Goal: Task Accomplishment & Management: Manage account settings

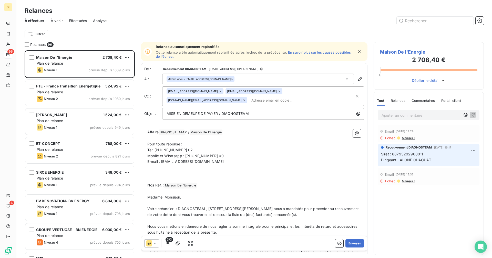
scroll to position [204, 106]
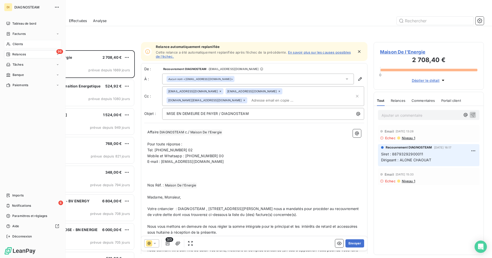
click at [13, 45] on span "Clients" at bounding box center [18, 44] width 10 height 5
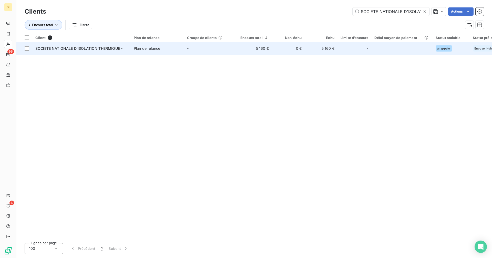
click at [239, 51] on td "5 160 €" at bounding box center [254, 48] width 35 height 12
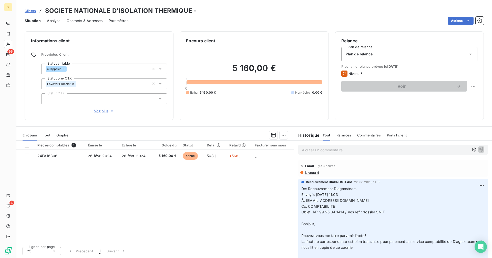
click at [29, 10] on span "Clients" at bounding box center [30, 11] width 11 height 4
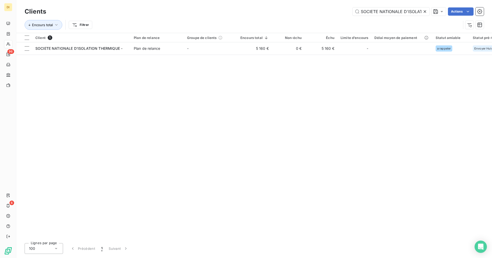
scroll to position [0, 34]
click at [427, 12] on icon at bounding box center [424, 11] width 5 height 5
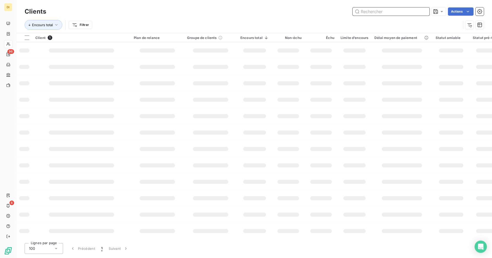
click at [403, 12] on input "text" at bounding box center [390, 11] width 77 height 8
paste input "ANTE"
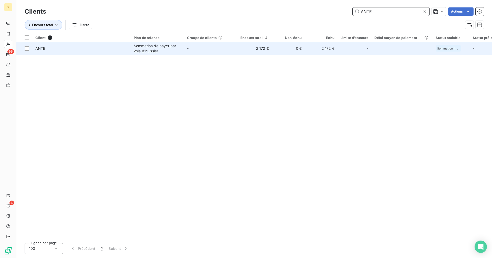
type input "ANTE"
click at [167, 48] on div "Sommation de payer par voie d'huissier" at bounding box center [157, 48] width 47 height 10
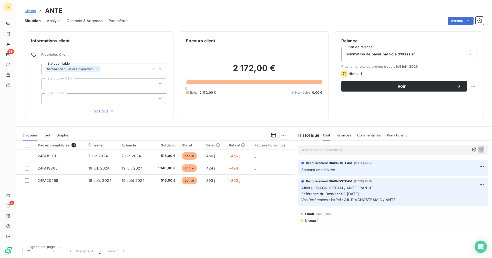
click at [434, 50] on div "Sommation de payer par voie d'huissier" at bounding box center [409, 54] width 136 height 14
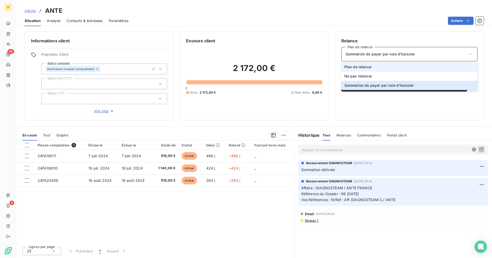
click at [408, 66] on li "Plan de relance" at bounding box center [409, 66] width 136 height 9
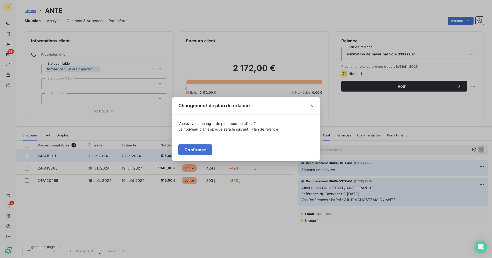
click at [205, 153] on button "Confirmer" at bounding box center [195, 149] width 34 height 11
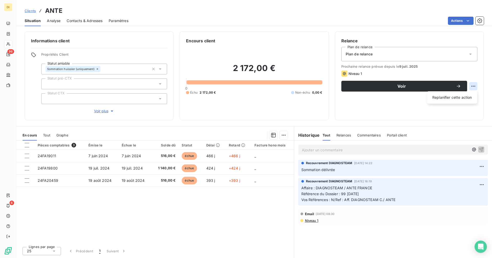
click at [475, 87] on html "DI 96 6 Clients ANTE Situation Analyse Contacts & Adresses Paramètres Actions I…" at bounding box center [246, 129] width 492 height 258
click at [462, 96] on div "Replanifier cette action" at bounding box center [452, 97] width 46 height 8
select select "8"
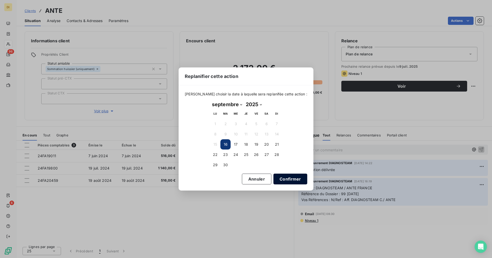
click at [281, 177] on button "Confirmer" at bounding box center [290, 178] width 34 height 11
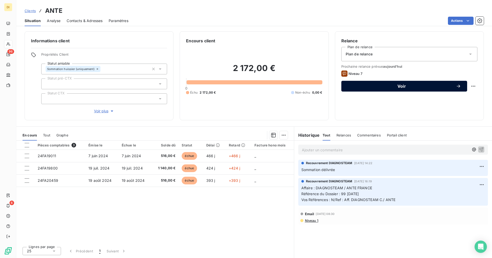
click at [381, 88] on div "Voir" at bounding box center [403, 86] width 113 height 5
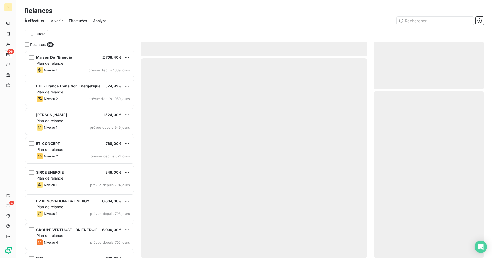
scroll to position [204, 106]
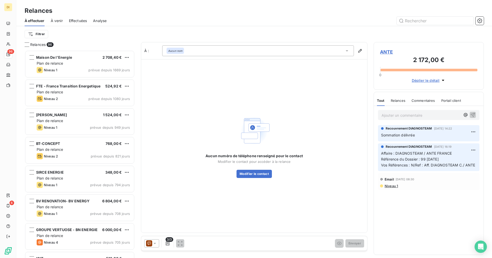
click at [152, 242] on icon at bounding box center [149, 243] width 6 height 6
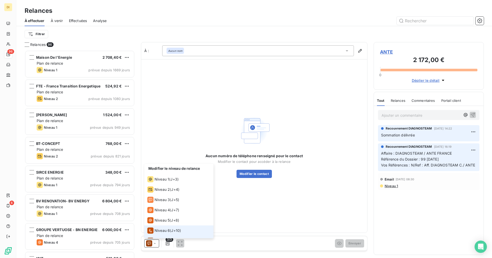
scroll to position [8, 0]
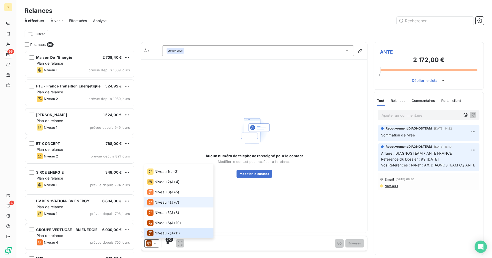
click at [169, 200] on span "Niveau 4" at bounding box center [161, 202] width 15 height 5
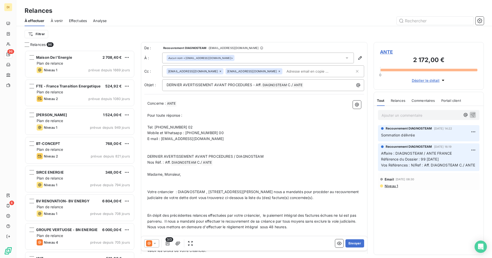
click at [230, 61] on div "Aucun nom <[EMAIL_ADDRESS][DOMAIN_NAME]>" at bounding box center [258, 58] width 192 height 11
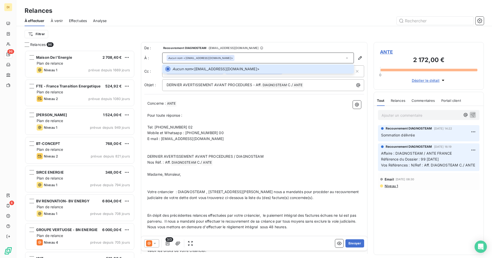
click at [228, 106] on p "Concerne : ANTE ﻿ ﻿" at bounding box center [254, 103] width 214 height 6
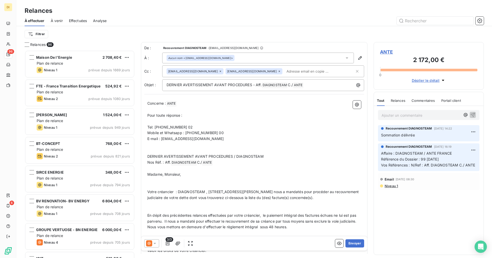
click at [387, 54] on span "ANTE" at bounding box center [428, 51] width 97 height 7
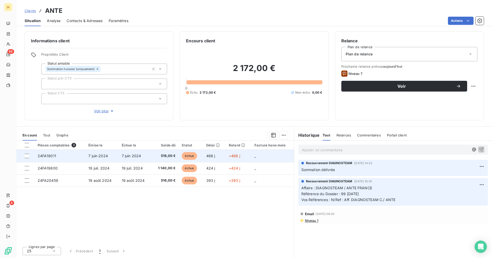
click at [87, 157] on td "7 juin 2024" at bounding box center [101, 156] width 33 height 12
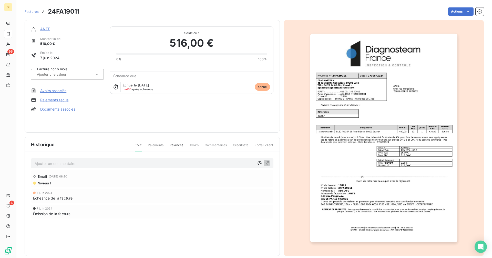
click at [61, 12] on h3 "24FA19011" at bounding box center [64, 11] width 32 height 9
copy h3 "24FA19011"
click at [44, 28] on link "ANTE" at bounding box center [45, 29] width 10 height 4
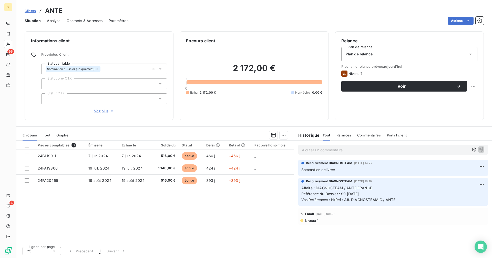
click at [74, 20] on span "Contacts & Adresses" at bounding box center [85, 20] width 36 height 5
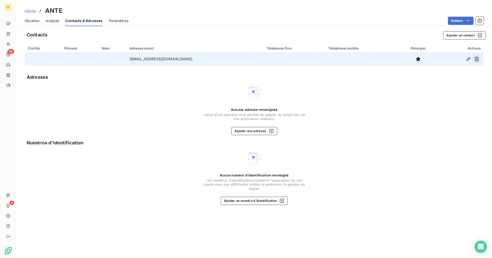
click at [478, 58] on icon "button" at bounding box center [476, 59] width 5 height 5
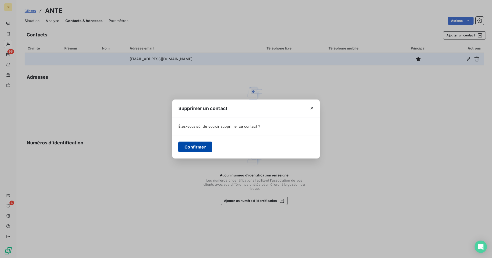
click at [186, 147] on button "Confirmer" at bounding box center [195, 146] width 34 height 11
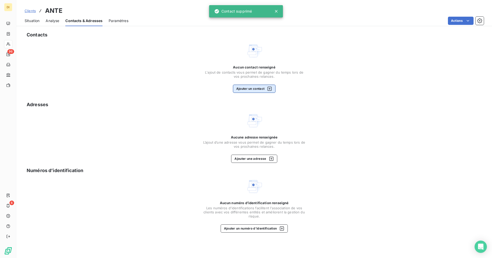
click at [254, 90] on button "Ajouter un contact" at bounding box center [254, 89] width 43 height 8
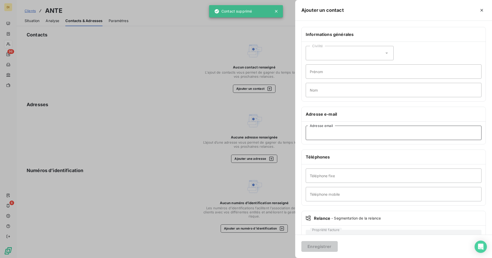
click at [329, 131] on input "Adresse email" at bounding box center [394, 133] width 176 height 14
paste input "[EMAIL_ADDRESS][DOMAIN_NAME]"
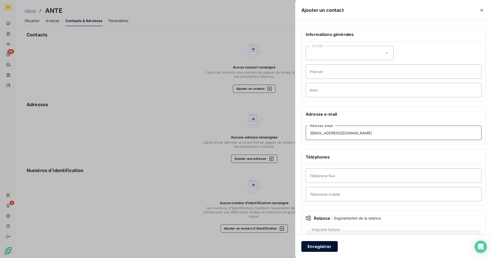
type input "[EMAIL_ADDRESS][DOMAIN_NAME]"
click at [324, 242] on button "Enregistrer" at bounding box center [319, 246] width 36 height 11
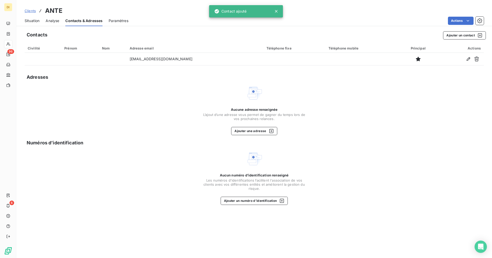
click at [27, 22] on span "Situation" at bounding box center [32, 20] width 15 height 5
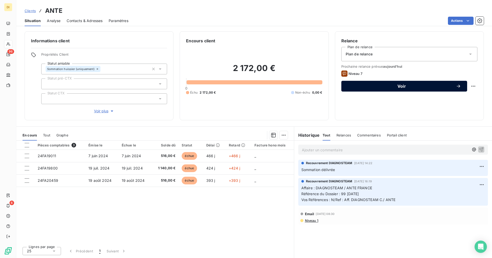
click at [400, 85] on span "Voir" at bounding box center [401, 86] width 108 height 4
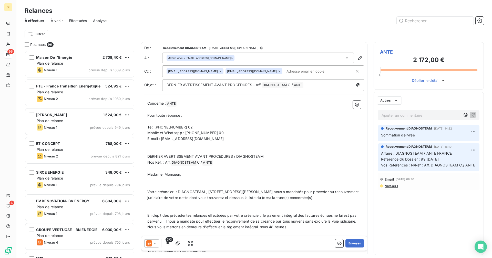
scroll to position [204, 106]
click at [155, 245] on icon at bounding box center [154, 243] width 5 height 5
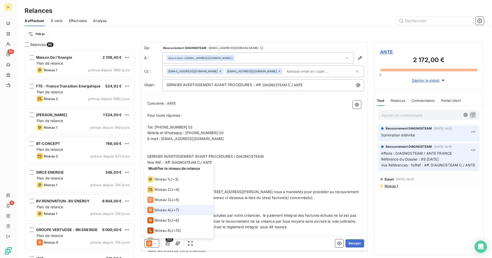
click at [170, 210] on div "Niveau 4 ( J+7 )" at bounding box center [163, 210] width 32 height 6
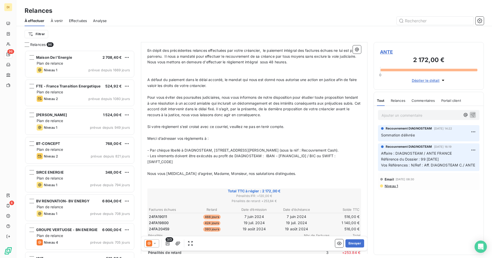
scroll to position [247, 0]
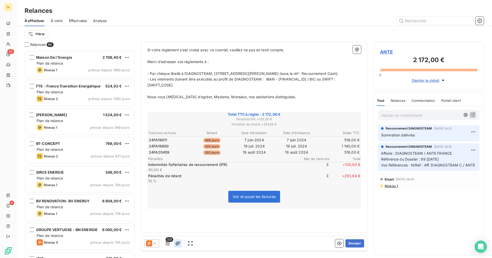
click at [179, 243] on icon "button" at bounding box center [177, 243] width 5 height 4
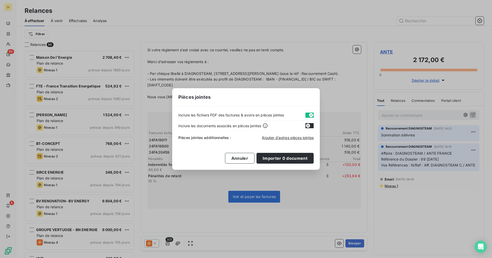
click at [307, 115] on button "button" at bounding box center [309, 114] width 8 height 5
click at [288, 137] on span "Ajouter d’autres pièces jointes" at bounding box center [288, 137] width 52 height 4
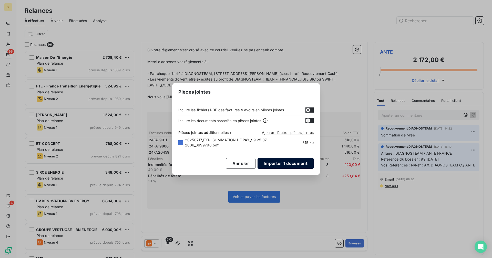
click at [286, 162] on button "Importer 1 document" at bounding box center [285, 163] width 56 height 11
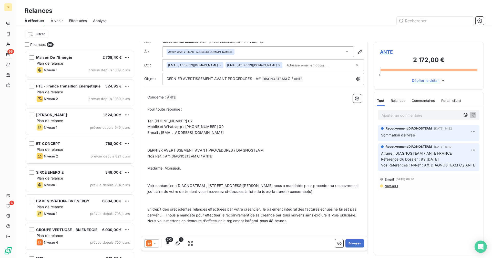
scroll to position [0, 0]
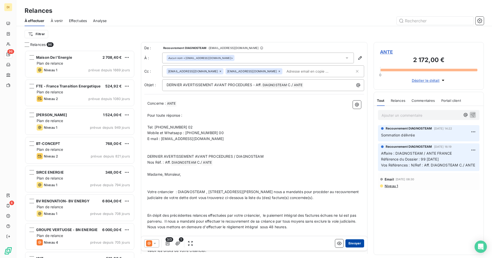
click at [351, 243] on button "Envoyer" at bounding box center [354, 243] width 19 height 8
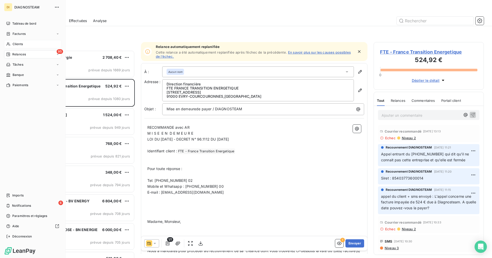
click at [12, 42] on div "Clients" at bounding box center [32, 44] width 57 height 8
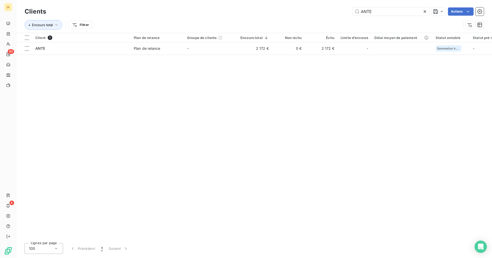
drag, startPoint x: 384, startPoint y: 10, endPoint x: 346, endPoint y: 18, distance: 39.7
click at [346, 18] on div "Clients ANTE Actions Encours total Filtrer" at bounding box center [254, 19] width 459 height 27
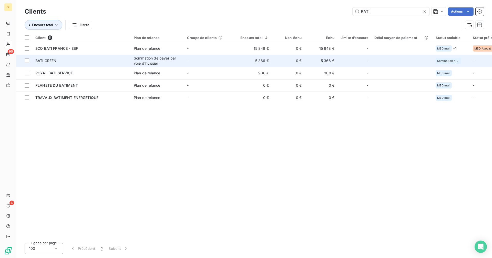
type input "BATI"
click at [224, 62] on td "-" at bounding box center [210, 61] width 53 height 12
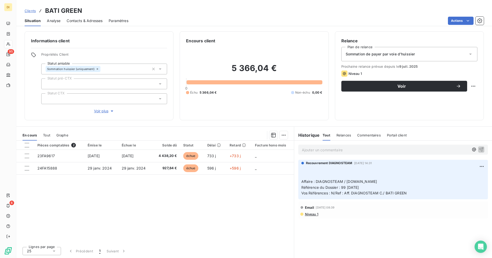
click at [403, 54] on span "Sommation de payer par voie d'huissier" at bounding box center [380, 53] width 69 height 5
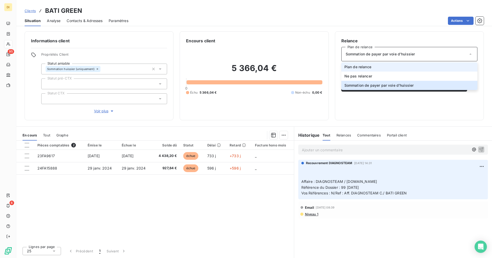
click at [384, 67] on li "Plan de relance" at bounding box center [409, 66] width 136 height 9
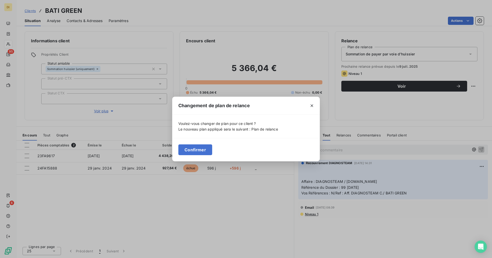
drag, startPoint x: 189, startPoint y: 150, endPoint x: 189, endPoint y: 143, distance: 6.4
click at [189, 149] on button "Confirmer" at bounding box center [195, 149] width 34 height 11
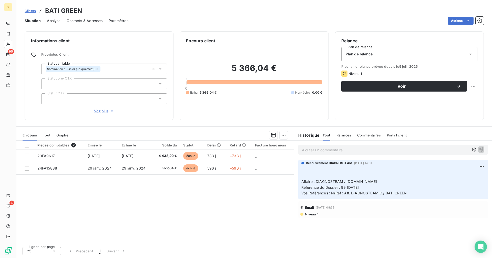
click at [77, 19] on span "Contacts & Adresses" at bounding box center [85, 20] width 36 height 5
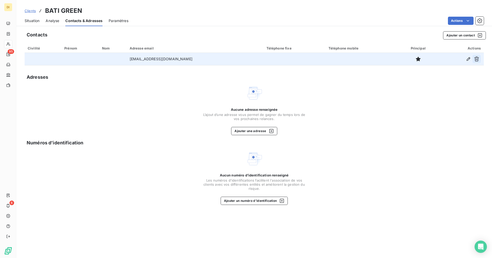
click at [475, 59] on icon "button" at bounding box center [476, 59] width 5 height 5
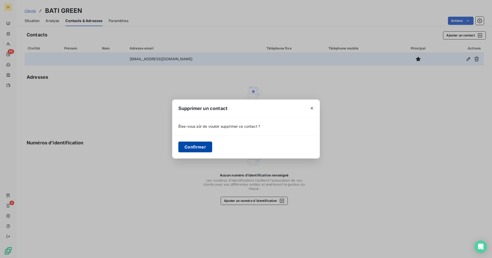
click at [201, 145] on button "Confirmer" at bounding box center [195, 146] width 34 height 11
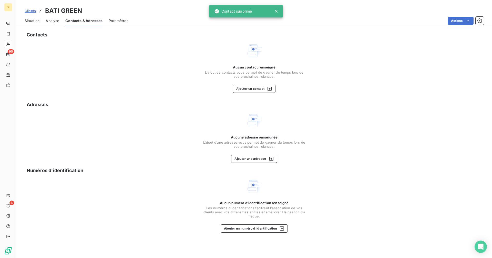
click at [29, 18] on span "Situation" at bounding box center [32, 20] width 15 height 5
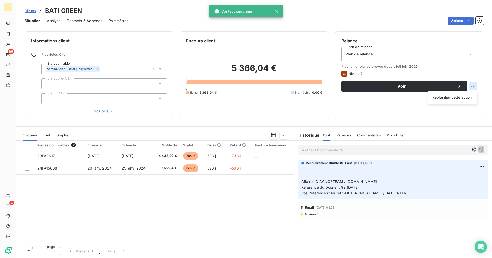
click at [474, 86] on html "DI 95 6 Clients BATI GREEN Situation Analyse Contacts & Adresses Paramètres Act…" at bounding box center [246, 129] width 492 height 258
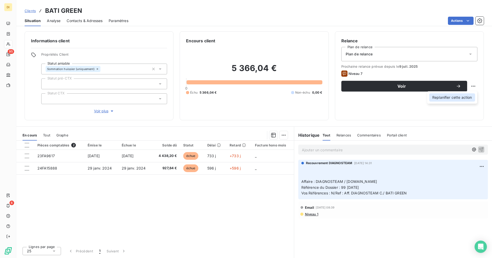
click at [448, 98] on div "Replanifier cette action" at bounding box center [452, 97] width 46 height 8
select select "8"
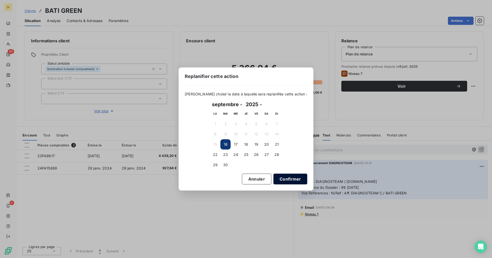
click at [288, 180] on button "Confirmer" at bounding box center [290, 178] width 34 height 11
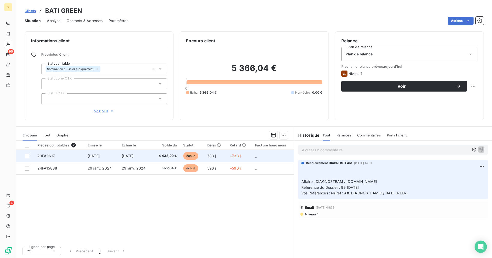
click at [98, 157] on td "[DATE]" at bounding box center [102, 156] width 34 height 12
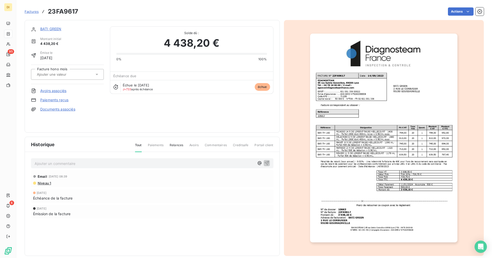
click at [66, 11] on h3 "23FA9617" at bounding box center [63, 11] width 30 height 9
copy h3 "23FA9617"
click at [49, 27] on link "BATI GREEN" at bounding box center [50, 29] width 21 height 4
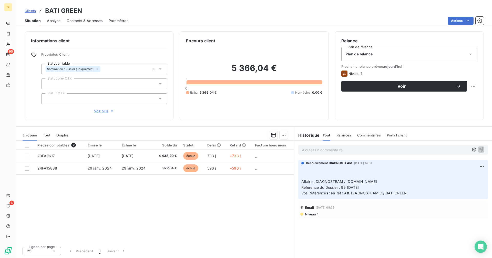
click at [89, 23] on span "Contacts & Adresses" at bounding box center [85, 20] width 36 height 5
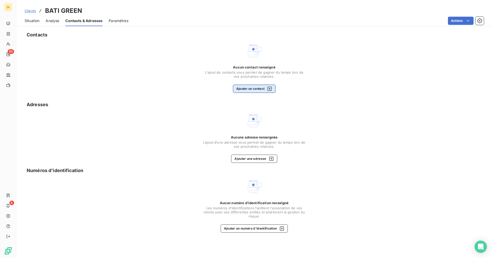
click at [244, 85] on button "Ajouter un contact" at bounding box center [254, 89] width 43 height 8
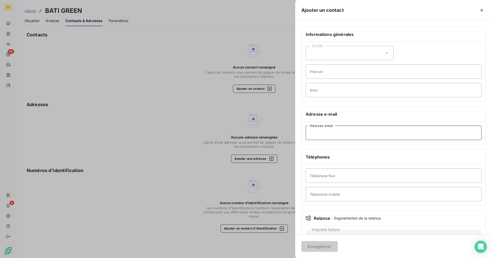
click at [328, 134] on input "Adresse email" at bounding box center [394, 133] width 176 height 14
paste input "[PERSON_NAME][EMAIL_ADDRESS][DOMAIN_NAME]"
type input "[PERSON_NAME][EMAIL_ADDRESS][DOMAIN_NAME]"
click at [323, 247] on button "Enregistrer" at bounding box center [319, 246] width 36 height 11
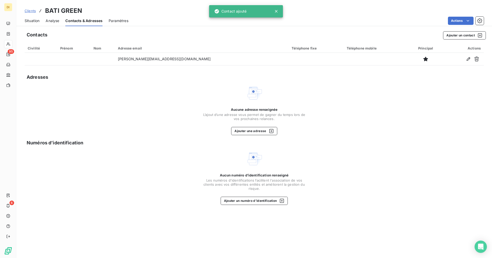
click at [30, 22] on span "Situation" at bounding box center [32, 20] width 15 height 5
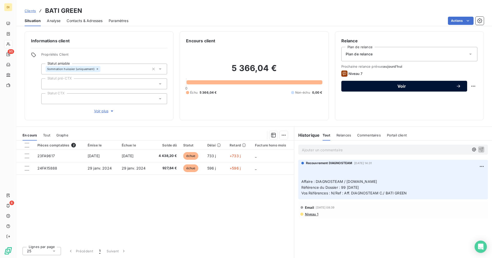
click at [389, 84] on div "Voir" at bounding box center [403, 86] width 113 height 5
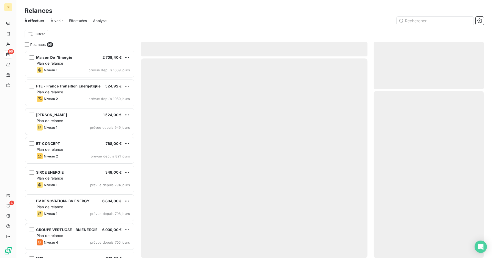
scroll to position [204, 106]
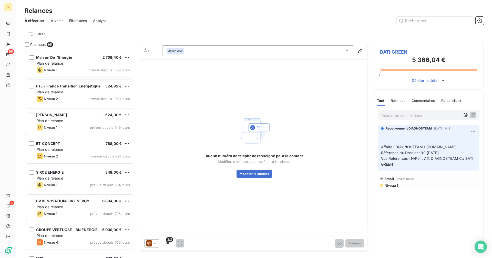
click at [148, 243] on icon at bounding box center [149, 243] width 6 height 6
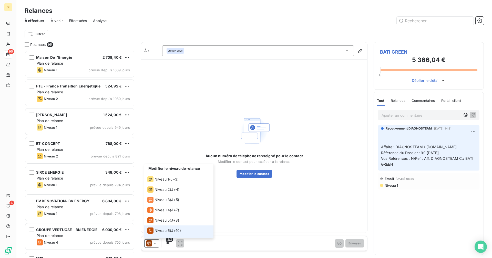
scroll to position [8, 0]
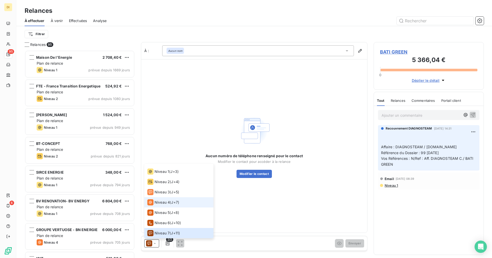
click at [171, 201] on div "Niveau 4 ( J+7 )" at bounding box center [163, 202] width 32 height 6
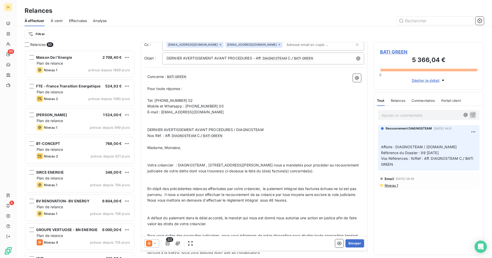
scroll to position [0, 0]
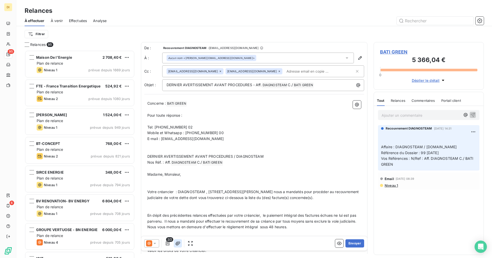
click at [178, 243] on icon "button" at bounding box center [177, 243] width 5 height 5
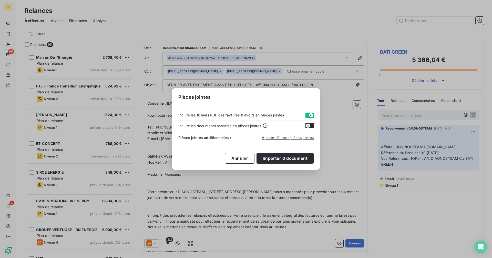
click at [310, 114] on icon "button" at bounding box center [311, 115] width 4 height 4
click at [290, 138] on span "Ajouter d’autres pièces jointes" at bounding box center [288, 137] width 52 height 4
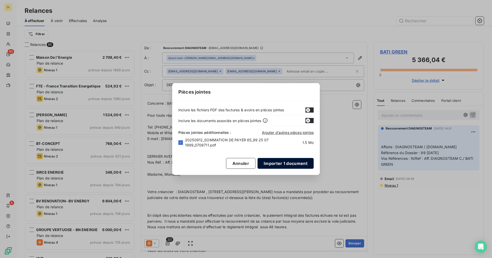
click at [297, 162] on button "Importer 1 document" at bounding box center [285, 163] width 56 height 11
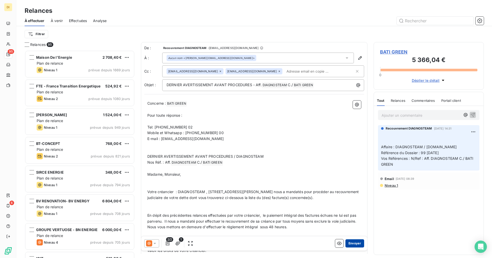
click at [348, 243] on button "Envoyer" at bounding box center [354, 243] width 19 height 8
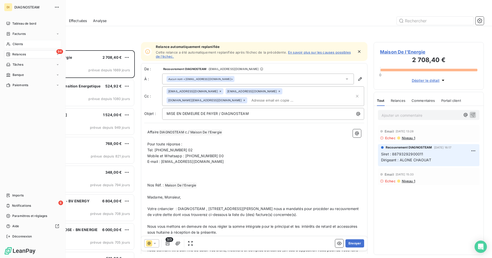
click at [13, 45] on span "Clients" at bounding box center [18, 44] width 10 height 5
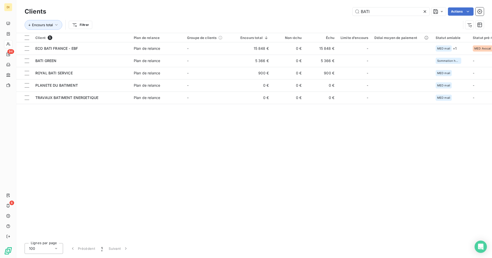
drag, startPoint x: 385, startPoint y: 14, endPoint x: 348, endPoint y: 15, distance: 36.6
click at [348, 15] on div "BATI Actions" at bounding box center [267, 11] width 431 height 8
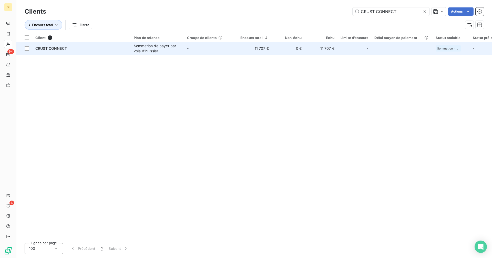
type input "CRUST CONNECT"
click at [113, 46] on div "CRUST CONNECT" at bounding box center [81, 48] width 92 height 5
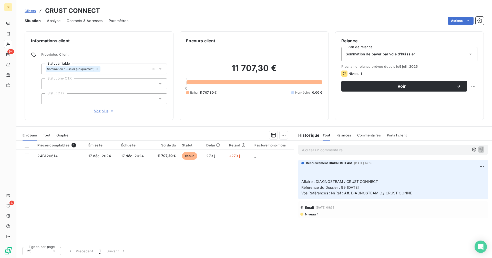
click at [429, 55] on div "Sommation de payer par voie d'huissier" at bounding box center [409, 54] width 136 height 14
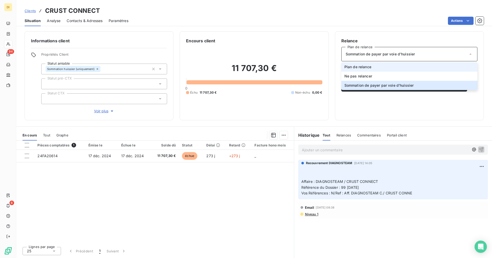
click at [410, 67] on li "Plan de relance" at bounding box center [409, 66] width 136 height 9
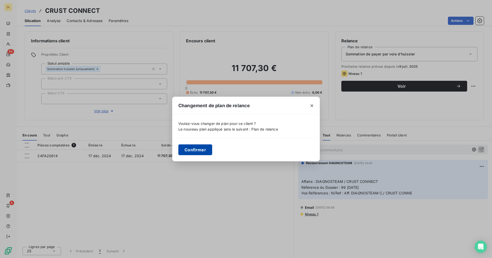
click at [201, 150] on button "Confirmer" at bounding box center [195, 149] width 34 height 11
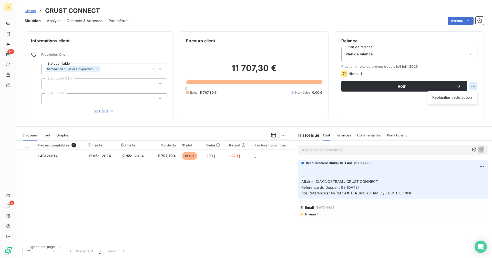
click at [473, 86] on html "DI 94 6 Clients CRUST CONNECT Situation Analyse Contacts & Adresses Paramètres …" at bounding box center [246, 129] width 492 height 258
click at [455, 96] on div "Replanifier cette action" at bounding box center [452, 97] width 46 height 8
select select "8"
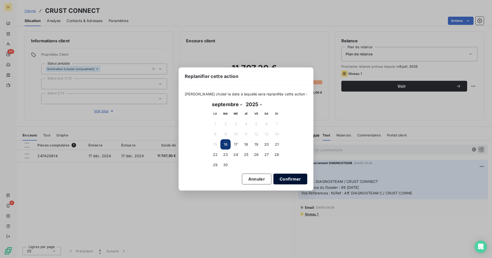
click at [280, 183] on button "Confirmer" at bounding box center [290, 178] width 34 height 11
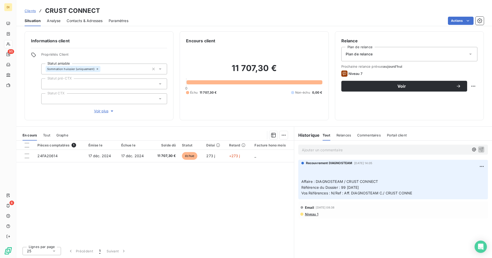
click at [85, 19] on span "Contacts & Adresses" at bounding box center [85, 20] width 36 height 5
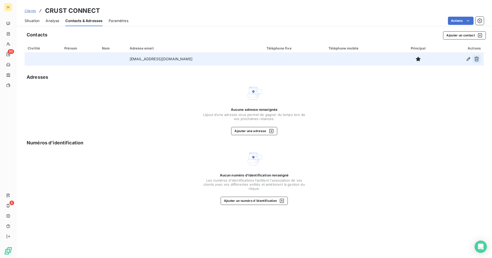
click at [479, 60] on icon "button" at bounding box center [476, 58] width 5 height 5
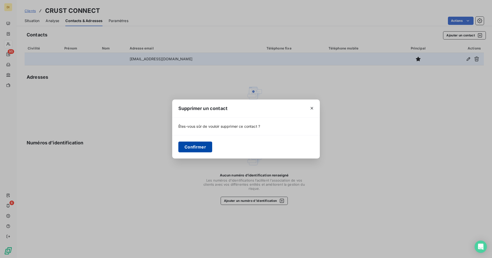
click at [206, 148] on button "Confirmer" at bounding box center [195, 146] width 34 height 11
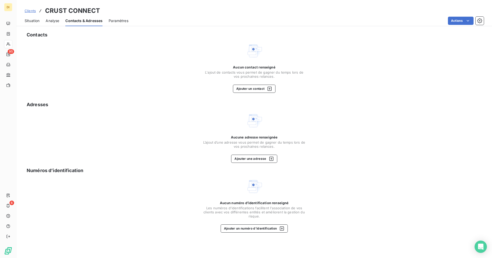
click at [31, 19] on span "Situation" at bounding box center [32, 20] width 15 height 5
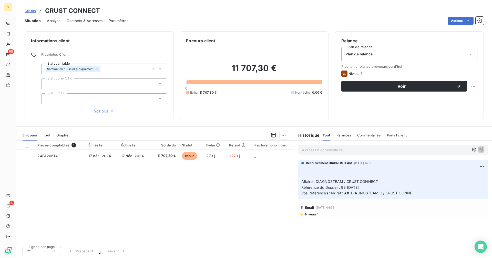
click at [102, 110] on span "Voir plus" at bounding box center [104, 110] width 20 height 5
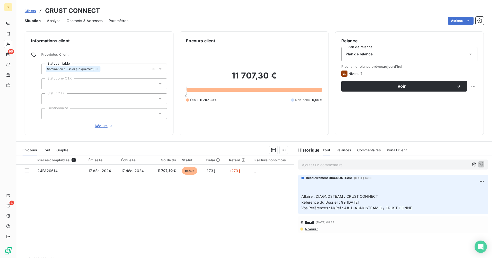
click at [316, 165] on p "Ajouter un commentaire ﻿" at bounding box center [385, 164] width 167 height 6
drag, startPoint x: 318, startPoint y: 196, endPoint x: 360, endPoint y: 211, distance: 44.6
click at [360, 211] on div "Recouvrement DIAGNOSTEAM [DATE] 14:05 ﻿ Affaire : DIAGNOSTEAM / CRUST CONNECT R…" at bounding box center [393, 193] width 190 height 39
click at [333, 189] on p "﻿ Affaire : DIAGNOSTEAM / CRUST CONNECT Référence du Dossier : 99 [DATE] Vos Ré…" at bounding box center [392, 196] width 183 height 29
click at [92, 23] on span "Contacts & Adresses" at bounding box center [85, 20] width 36 height 5
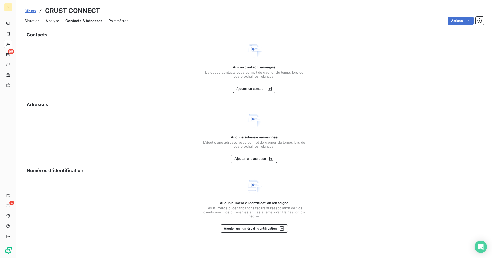
click at [34, 20] on span "Situation" at bounding box center [32, 20] width 15 height 5
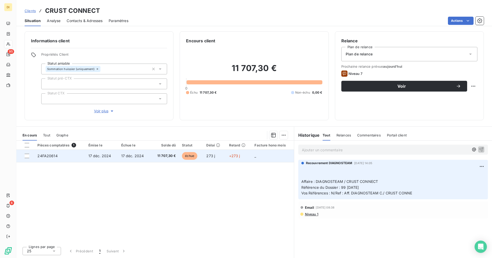
click at [131, 152] on td "17 déc. 2024" at bounding box center [134, 156] width 33 height 12
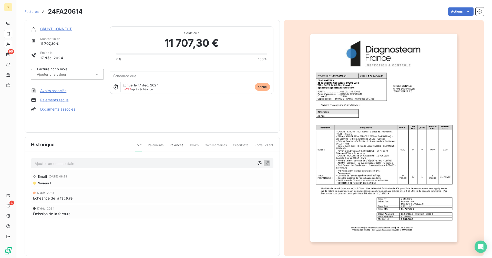
click at [72, 13] on h3 "24FA20614" at bounding box center [65, 11] width 35 height 9
copy h3 "24FA20614"
click at [65, 26] on div "CRUST CONNECT Montant initial 11 707,30 € Émise le [DATE] Facture hono mois Avo…" at bounding box center [152, 76] width 255 height 112
click at [67, 27] on div "CRUST CONNECT" at bounding box center [72, 28] width 64 height 5
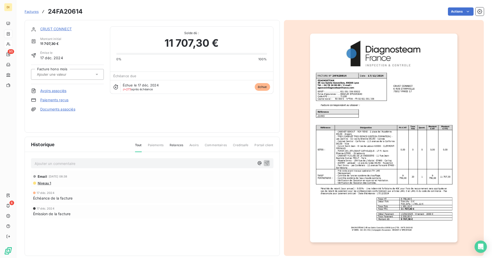
click at [72, 30] on div "CRUST CONNECT" at bounding box center [72, 28] width 64 height 5
click at [67, 30] on link "CRUST CONNECT" at bounding box center [56, 29] width 32 height 4
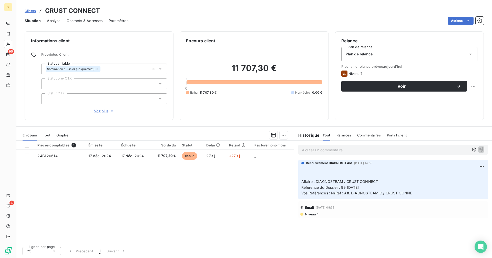
click at [94, 22] on span "Contacts & Adresses" at bounding box center [85, 20] width 36 height 5
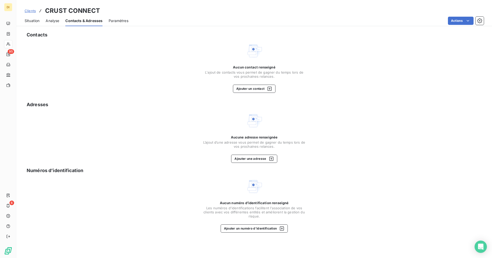
click at [34, 20] on span "Situation" at bounding box center [32, 20] width 15 height 5
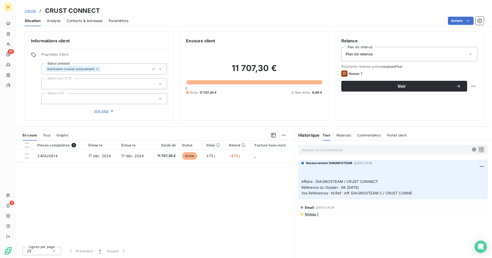
click at [30, 9] on span "Clients" at bounding box center [30, 11] width 11 height 4
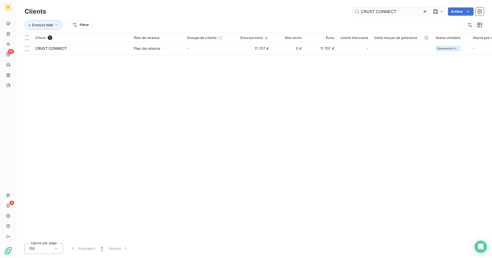
click at [396, 13] on input "CRUST CONNECT" at bounding box center [390, 11] width 77 height 8
click at [396, 12] on input "CRUST CONNECT" at bounding box center [390, 11] width 77 height 8
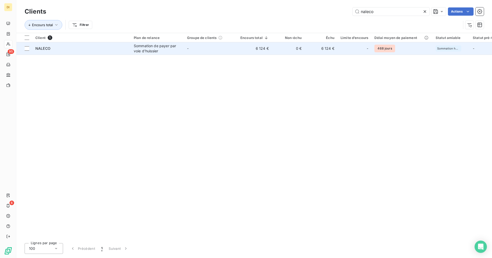
type input "naleco"
click at [253, 48] on td "6 124 €" at bounding box center [254, 48] width 35 height 12
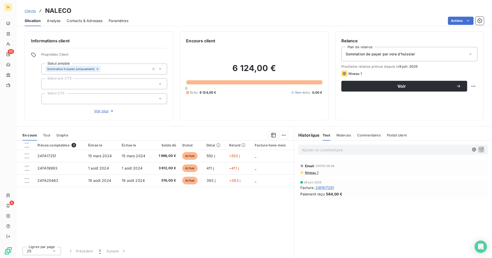
click at [80, 23] on span "Contacts & Adresses" at bounding box center [85, 20] width 36 height 5
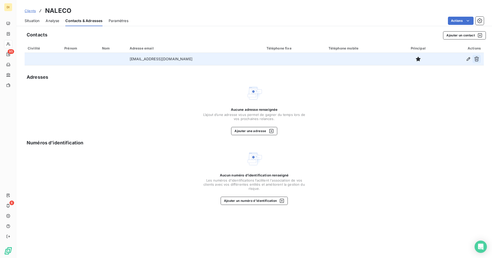
click at [478, 61] on button "button" at bounding box center [476, 59] width 8 height 8
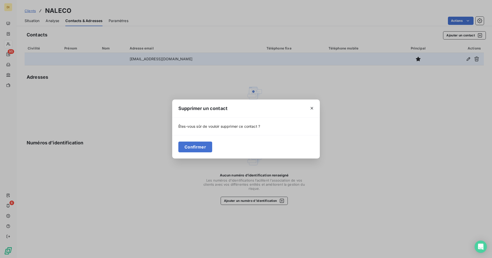
drag, startPoint x: 201, startPoint y: 148, endPoint x: 246, endPoint y: 119, distance: 53.1
click at [202, 148] on button "Confirmer" at bounding box center [195, 146] width 34 height 11
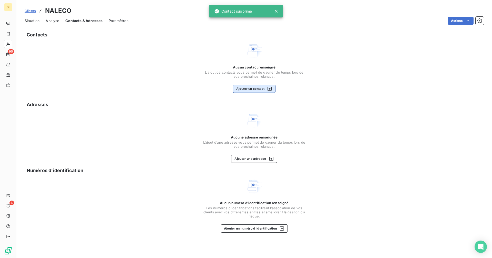
click at [257, 90] on button "Ajouter un contact" at bounding box center [254, 89] width 43 height 8
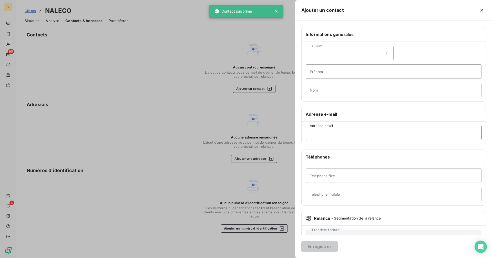
click at [336, 137] on input "Adresse email" at bounding box center [394, 133] width 176 height 14
paste input "[EMAIL_ADDRESS][DOMAIN_NAME]"
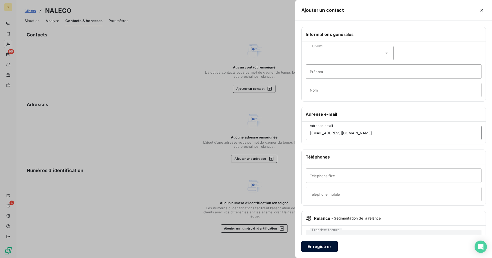
type input "[EMAIL_ADDRESS][DOMAIN_NAME]"
click at [317, 246] on button "Enregistrer" at bounding box center [319, 246] width 36 height 11
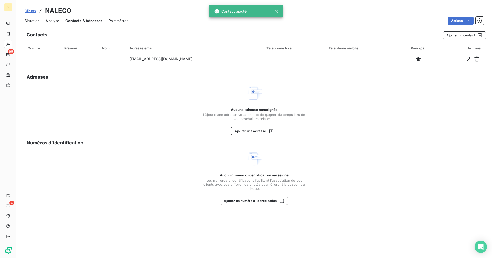
click at [35, 21] on span "Situation" at bounding box center [32, 20] width 15 height 5
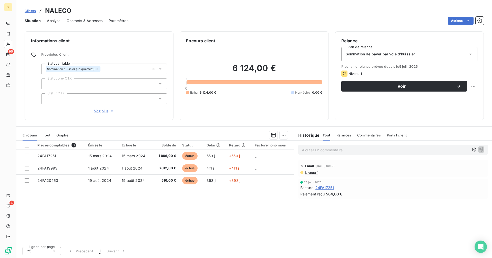
click at [402, 54] on span "Sommation de payer par voie d'huissier" at bounding box center [380, 53] width 69 height 5
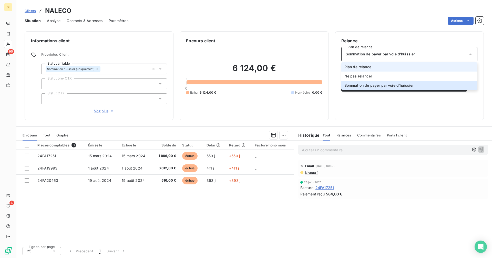
click at [398, 67] on li "Plan de relance" at bounding box center [409, 66] width 136 height 9
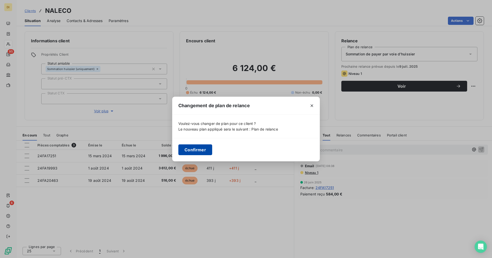
click at [200, 151] on button "Confirmer" at bounding box center [195, 149] width 34 height 11
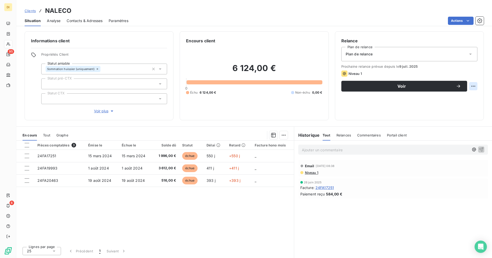
click at [474, 89] on html "DI 95 6 Clients NALECO Situation Analyse Contacts & Adresses Paramètres Actions…" at bounding box center [246, 129] width 492 height 258
click at [447, 101] on div "Replanifier cette action" at bounding box center [452, 97] width 46 height 8
select select "8"
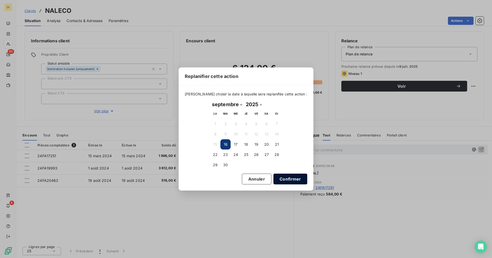
click at [296, 180] on button "Confirmer" at bounding box center [290, 178] width 34 height 11
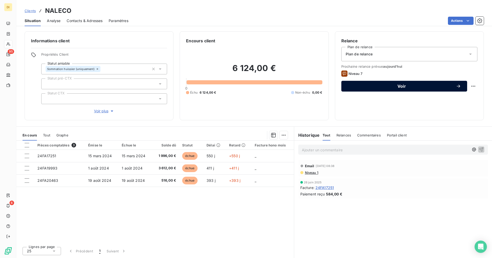
click at [370, 84] on span "Voir" at bounding box center [401, 86] width 108 height 4
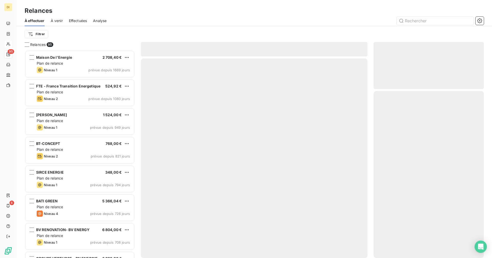
scroll to position [204, 106]
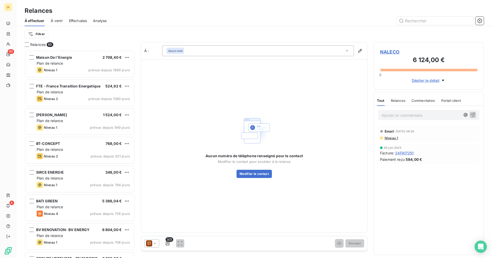
click at [154, 245] on icon at bounding box center [154, 243] width 5 height 5
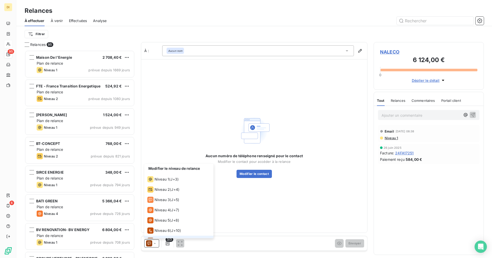
scroll to position [8, 0]
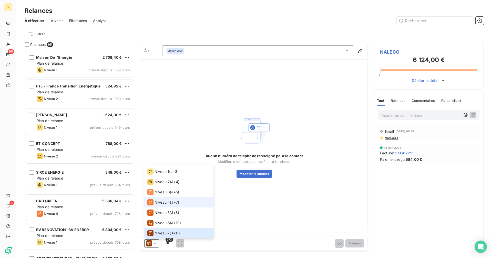
click at [165, 203] on span "Niveau 4" at bounding box center [161, 202] width 15 height 5
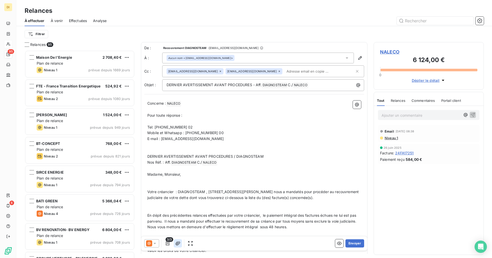
click at [179, 243] on icon "button" at bounding box center [177, 243] width 5 height 5
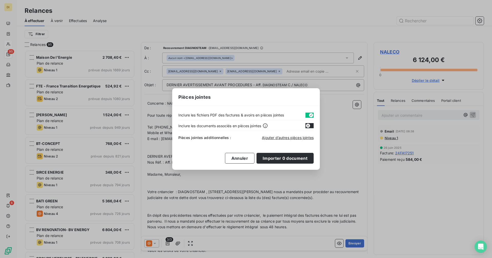
click at [309, 114] on icon "button" at bounding box center [311, 115] width 4 height 4
click at [286, 137] on span "Ajouter d’autres pièces jointes" at bounding box center [288, 137] width 52 height 4
click at [240, 158] on button "Annuler" at bounding box center [239, 158] width 29 height 11
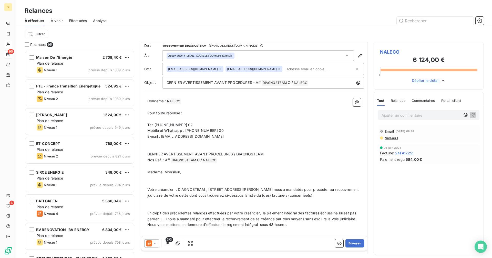
scroll to position [0, 0]
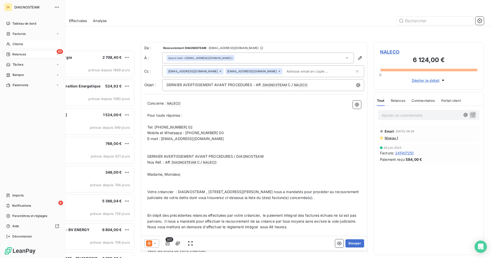
click at [13, 43] on span "Clients" at bounding box center [18, 44] width 10 height 5
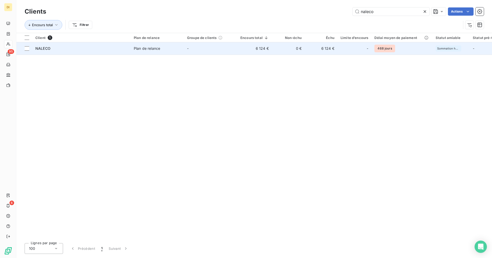
click at [234, 50] on td "-" at bounding box center [210, 48] width 53 height 12
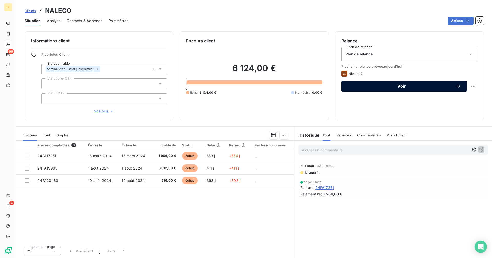
click at [393, 87] on span "Voir" at bounding box center [401, 86] width 108 height 4
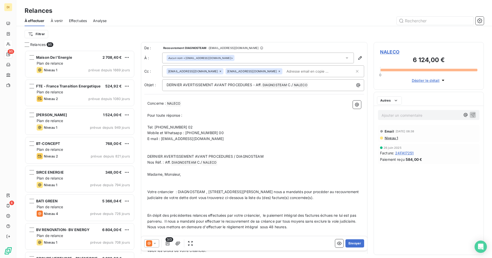
scroll to position [204, 106]
click at [147, 244] on icon at bounding box center [149, 243] width 6 height 6
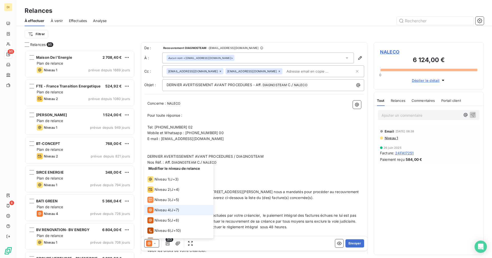
click at [162, 208] on span "Niveau 4" at bounding box center [161, 209] width 15 height 5
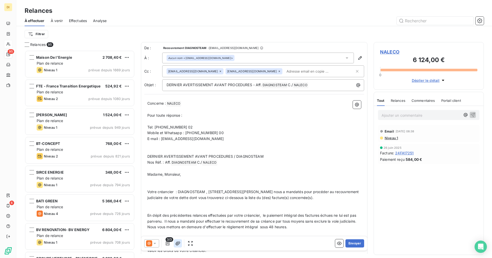
click at [178, 243] on icon "button" at bounding box center [177, 243] width 5 height 5
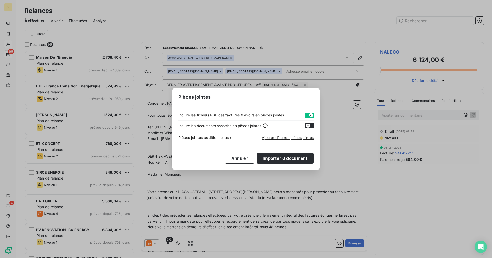
click at [309, 115] on icon "button" at bounding box center [311, 115] width 4 height 4
click at [296, 136] on span "Ajouter d’autres pièces jointes" at bounding box center [288, 137] width 52 height 4
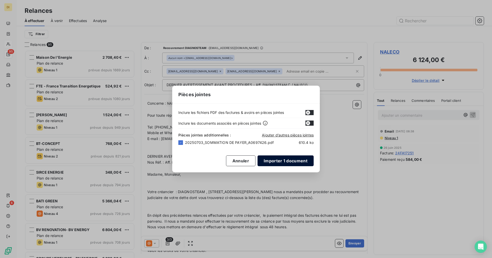
click at [282, 160] on button "Importer 1 document" at bounding box center [285, 160] width 56 height 11
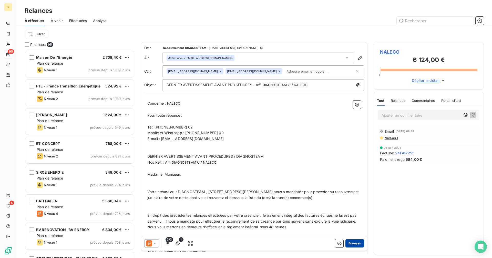
click at [353, 245] on button "Envoyer" at bounding box center [354, 243] width 19 height 8
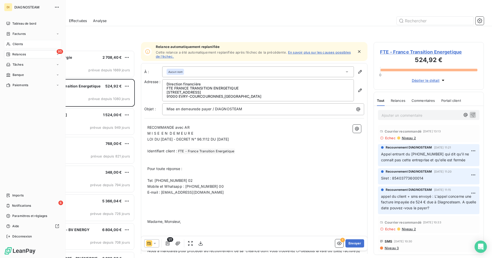
click at [18, 43] on span "Clients" at bounding box center [18, 44] width 10 height 5
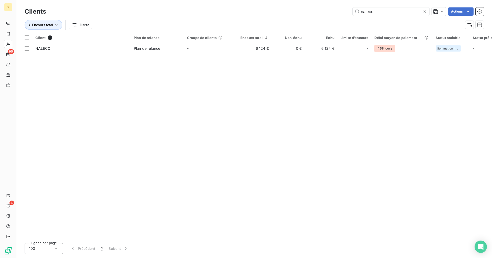
drag, startPoint x: 385, startPoint y: 11, endPoint x: 327, endPoint y: 16, distance: 58.4
click at [327, 16] on div "Clients naleco Actions" at bounding box center [254, 11] width 459 height 11
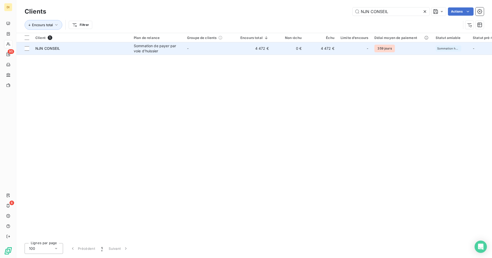
type input "NJN CONSEIL"
click at [250, 48] on td "4 472 €" at bounding box center [254, 48] width 35 height 12
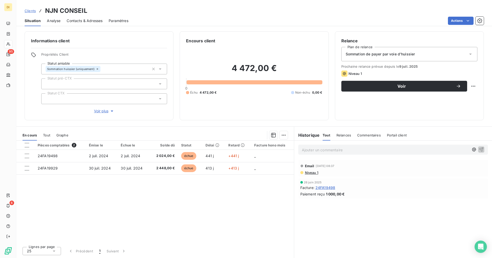
click at [453, 54] on div "Sommation de payer par voie d'huissier" at bounding box center [409, 54] width 136 height 14
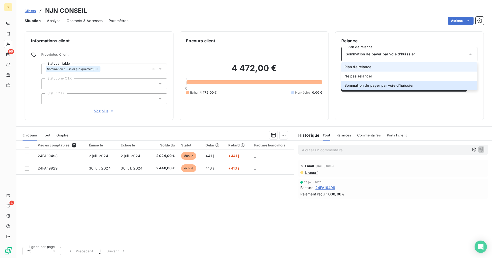
click at [430, 68] on li "Plan de relance" at bounding box center [409, 66] width 136 height 9
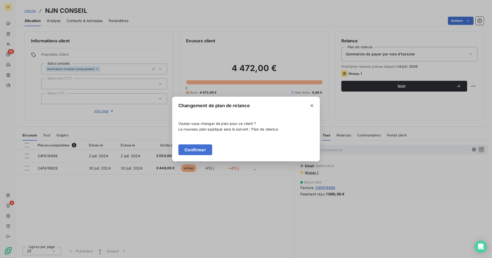
drag, startPoint x: 186, startPoint y: 148, endPoint x: 186, endPoint y: 133, distance: 15.1
click at [186, 148] on button "Confirmer" at bounding box center [195, 149] width 34 height 11
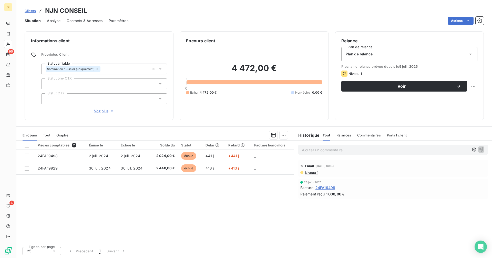
click at [85, 22] on span "Contacts & Adresses" at bounding box center [85, 20] width 36 height 5
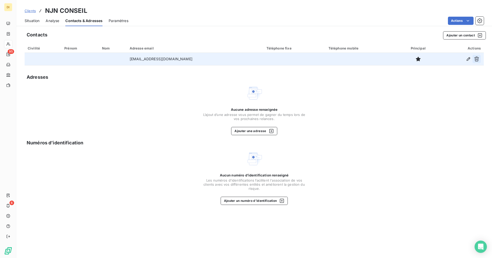
click at [475, 58] on icon "button" at bounding box center [476, 59] width 5 height 5
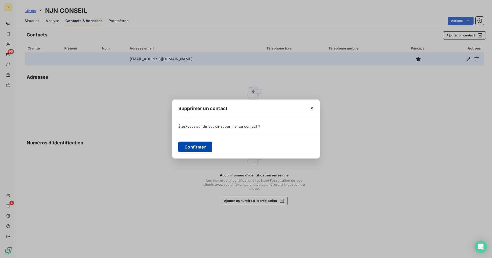
click at [204, 150] on button "Confirmer" at bounding box center [195, 146] width 34 height 11
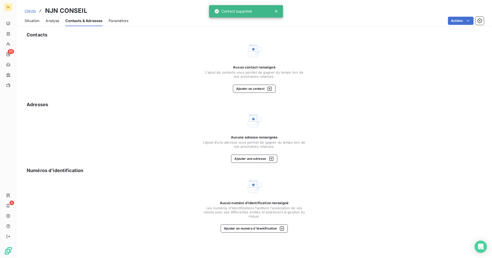
click at [34, 21] on span "Situation" at bounding box center [32, 20] width 15 height 5
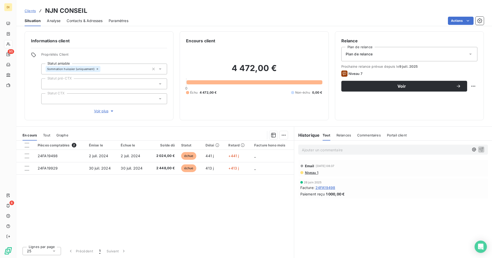
click at [64, 11] on h3 "NJN CONSEIL" at bounding box center [66, 10] width 42 height 9
copy h3 "NJN CONSEIL"
click at [91, 21] on span "Contacts & Adresses" at bounding box center [85, 20] width 36 height 5
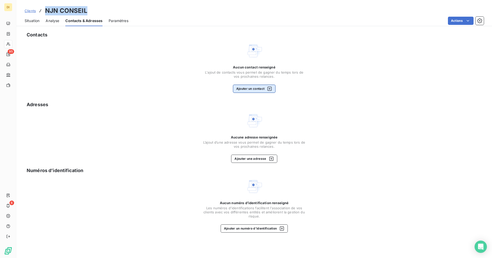
click at [263, 87] on button "Ajouter un contact" at bounding box center [254, 89] width 43 height 8
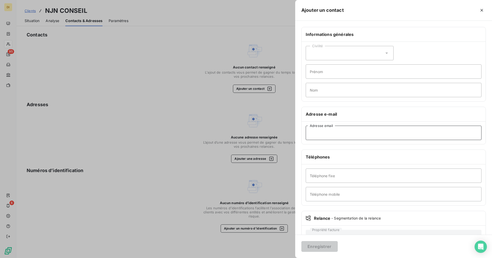
click at [340, 130] on input "Adresse email" at bounding box center [394, 133] width 176 height 14
paste input "[EMAIL_ADDRESS][DOMAIN_NAME]"
type input "[EMAIL_ADDRESS][DOMAIN_NAME]"
click at [323, 246] on button "Enregistrer" at bounding box center [319, 246] width 36 height 11
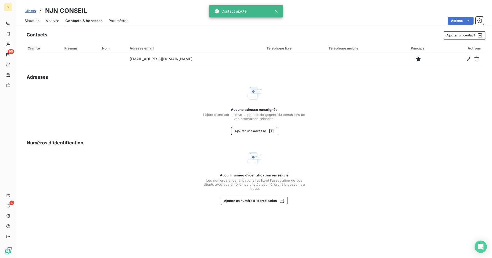
click at [35, 21] on span "Situation" at bounding box center [32, 20] width 15 height 5
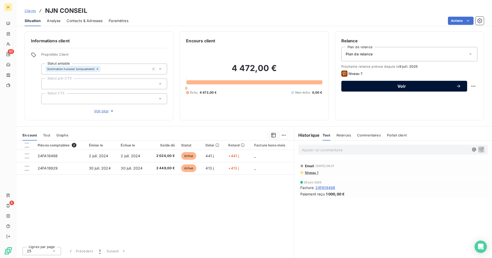
click at [397, 87] on span "Voir" at bounding box center [401, 86] width 108 height 4
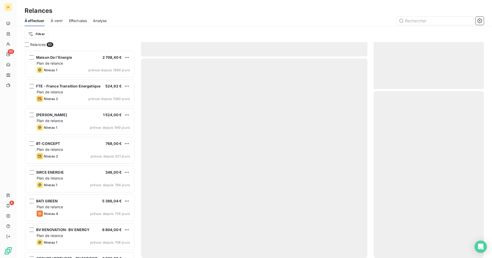
scroll to position [204, 106]
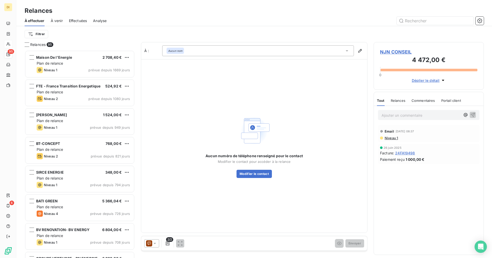
click at [152, 242] on icon at bounding box center [154, 243] width 5 height 5
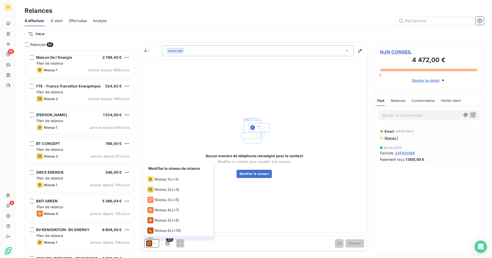
scroll to position [8, 0]
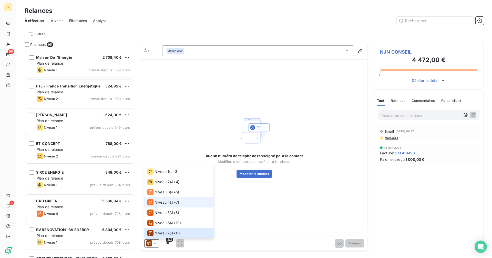
click at [155, 201] on span "Niveau 4" at bounding box center [161, 202] width 15 height 5
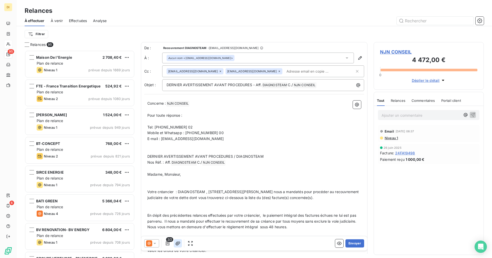
click at [178, 243] on icon "button" at bounding box center [177, 243] width 5 height 4
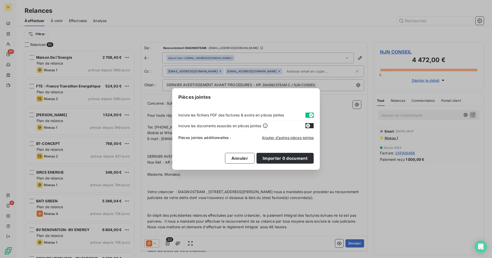
click at [308, 114] on button "button" at bounding box center [309, 114] width 8 height 5
click at [293, 136] on span "Ajouter d’autres pièces jointes" at bounding box center [288, 137] width 52 height 4
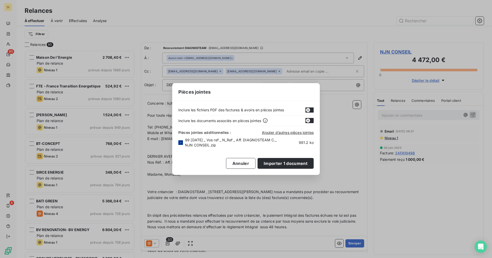
click at [180, 142] on icon at bounding box center [180, 142] width 3 height 3
click at [274, 165] on button "Importer 0 document" at bounding box center [284, 163] width 57 height 11
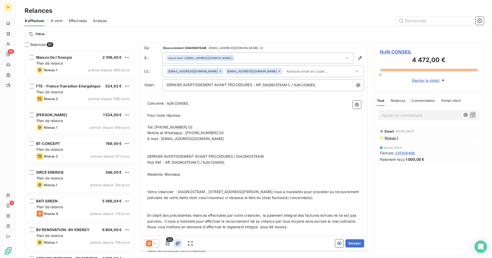
click at [181, 243] on button "button" at bounding box center [178, 243] width 8 height 8
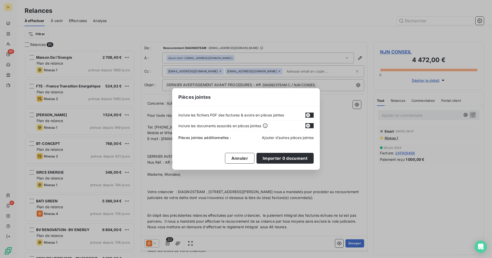
click at [276, 137] on span "Ajouter d’autres pièces jointes" at bounding box center [288, 137] width 52 height 4
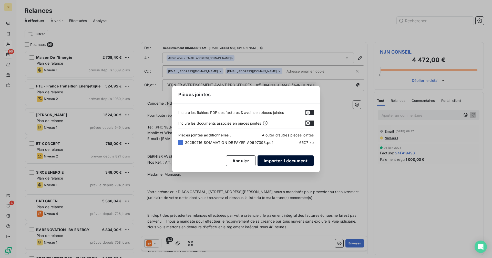
click at [288, 162] on button "Importer 1 document" at bounding box center [285, 160] width 56 height 11
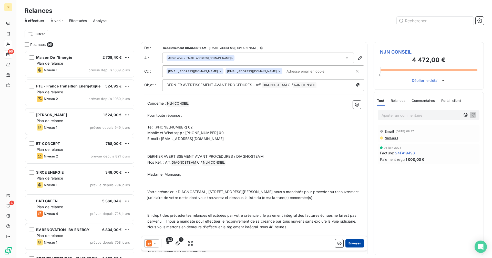
click at [352, 244] on button "Envoyer" at bounding box center [354, 243] width 19 height 8
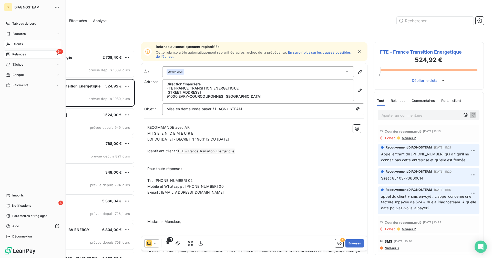
click at [12, 45] on div "Clients" at bounding box center [32, 44] width 57 height 8
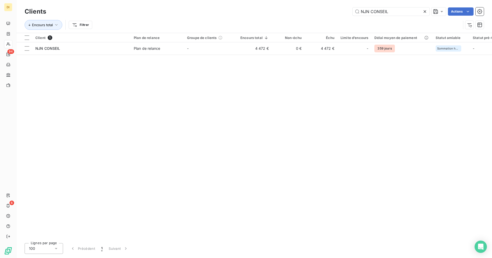
drag, startPoint x: 396, startPoint y: 12, endPoint x: 300, endPoint y: 19, distance: 96.6
click at [300, 19] on div "Clients NJN CONSEIL Actions Encours total Filtrer" at bounding box center [254, 19] width 459 height 27
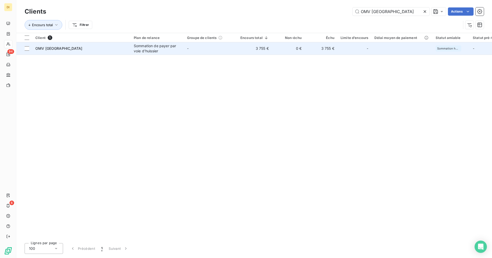
type input "OMV [GEOGRAPHIC_DATA]"
click at [165, 49] on div "Sommation de payer par voie d'huissier" at bounding box center [157, 48] width 47 height 10
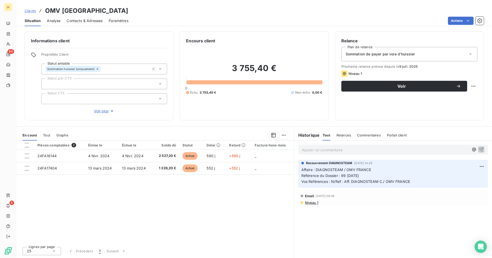
click at [399, 52] on span "Sommation de payer par voie d'huissier" at bounding box center [380, 53] width 69 height 5
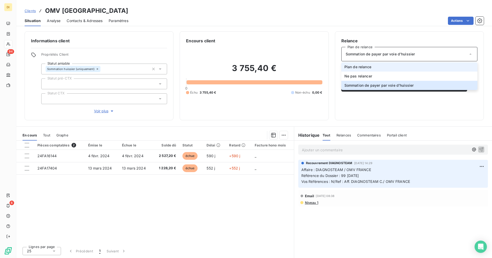
click at [375, 66] on li "Plan de relance" at bounding box center [409, 66] width 136 height 9
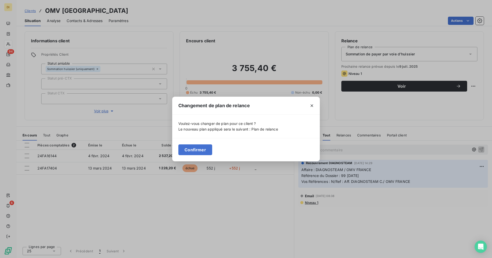
drag, startPoint x: 187, startPoint y: 151, endPoint x: 202, endPoint y: 146, distance: 16.3
click at [188, 151] on button "Confirmer" at bounding box center [195, 149] width 34 height 11
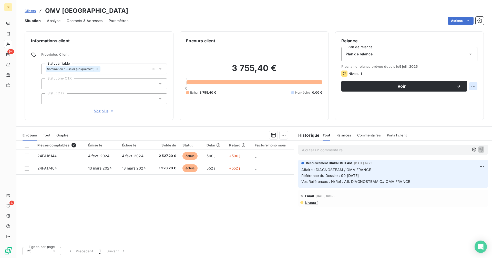
click at [474, 85] on html "DI 94 6 Clients OMV FRANCE Situation Analyse Contacts & Adresses Paramètres Act…" at bounding box center [246, 129] width 492 height 258
click at [454, 97] on div "Replanifier cette action" at bounding box center [452, 97] width 46 height 8
select select "8"
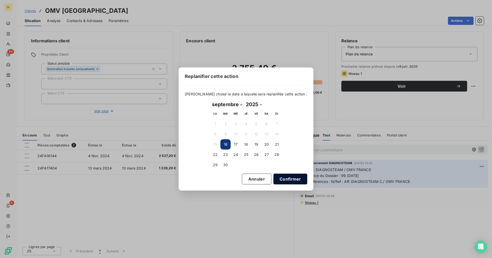
click at [286, 177] on button "Confirmer" at bounding box center [290, 178] width 34 height 11
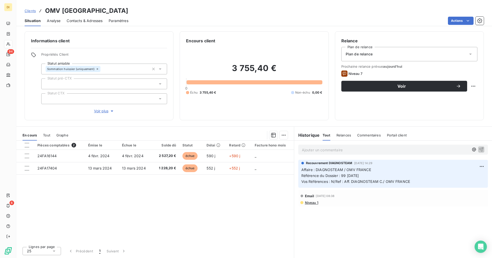
click at [90, 22] on span "Contacts & Adresses" at bounding box center [85, 20] width 36 height 5
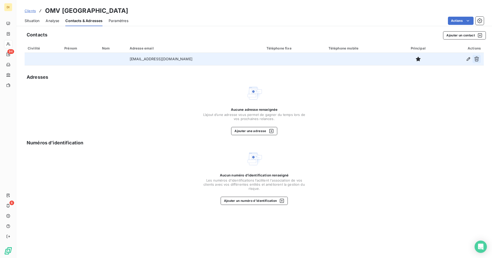
click at [476, 59] on icon "button" at bounding box center [476, 58] width 5 height 5
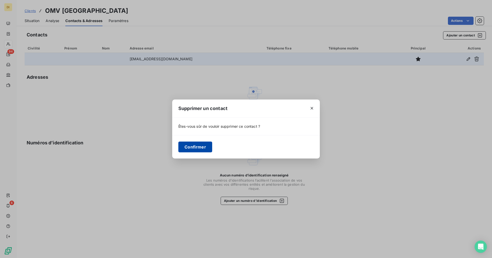
click at [196, 149] on button "Confirmer" at bounding box center [195, 146] width 34 height 11
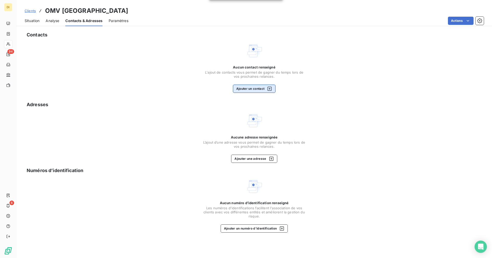
click at [254, 90] on button "Ajouter un contact" at bounding box center [254, 89] width 43 height 8
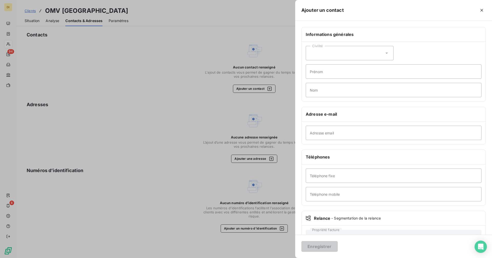
drag, startPoint x: 329, startPoint y: 140, endPoint x: 331, endPoint y: 138, distance: 2.7
click at [330, 140] on div "Adresse email" at bounding box center [393, 132] width 184 height 23
click at [333, 133] on input "Adresse email" at bounding box center [394, 133] width 176 height 14
paste input "[EMAIL_ADDRESS][DOMAIN_NAME]"
type input "[EMAIL_ADDRESS][DOMAIN_NAME]"
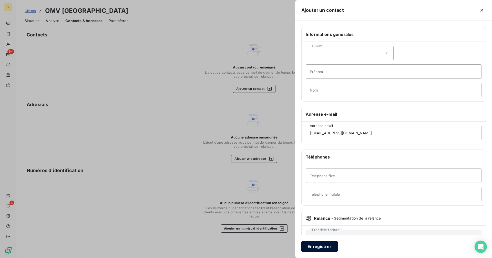
click at [324, 246] on button "Enregistrer" at bounding box center [319, 246] width 36 height 11
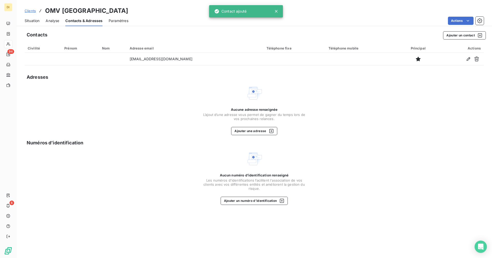
click at [35, 22] on span "Situation" at bounding box center [32, 20] width 15 height 5
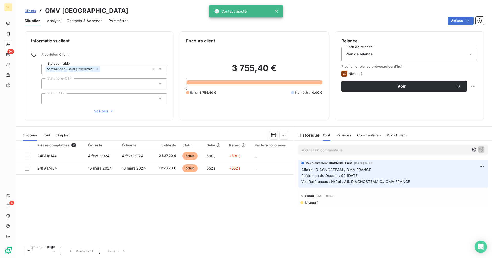
click at [378, 53] on div "Plan de relance" at bounding box center [409, 54] width 136 height 14
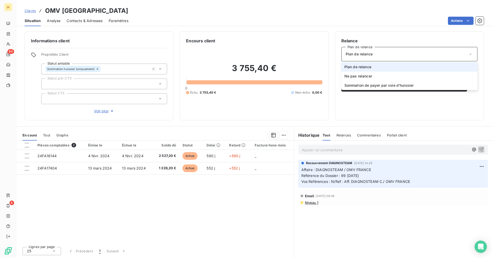
click at [383, 56] on div "Plan de relance" at bounding box center [409, 54] width 136 height 14
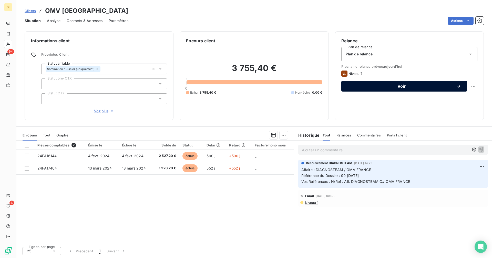
click at [420, 85] on span "Voir" at bounding box center [401, 86] width 108 height 4
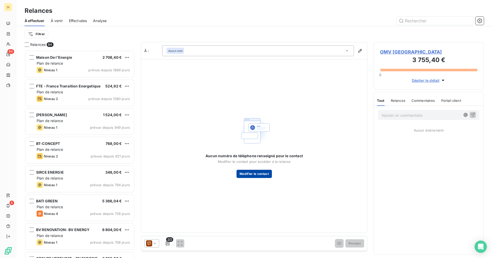
scroll to position [204, 106]
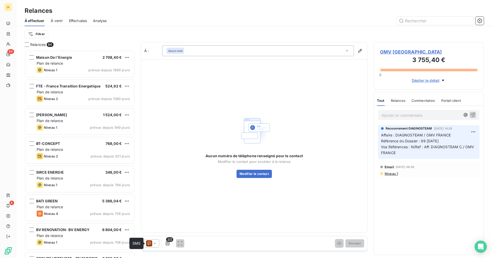
click at [150, 245] on icon at bounding box center [149, 243] width 6 height 6
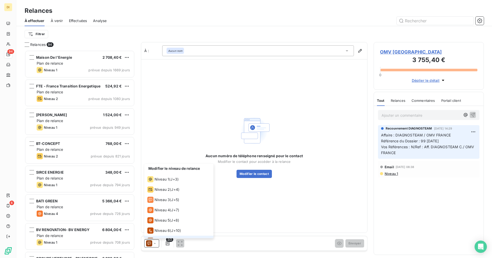
scroll to position [8, 0]
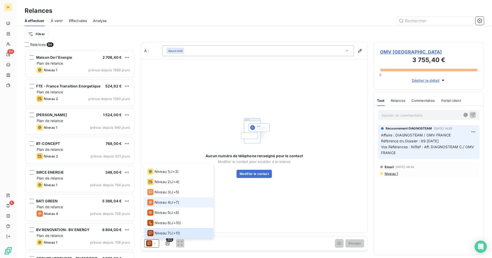
click at [159, 203] on span "Niveau 4" at bounding box center [161, 202] width 15 height 5
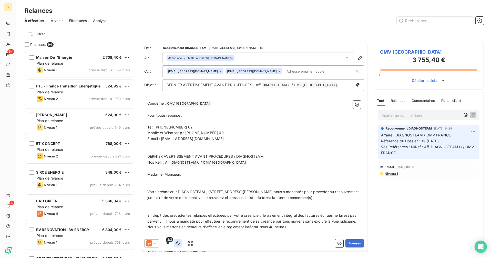
click at [179, 245] on icon "button" at bounding box center [177, 243] width 5 height 5
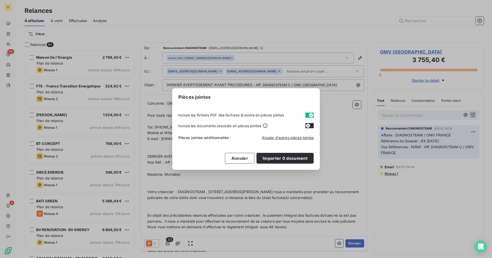
click at [306, 116] on button "button" at bounding box center [309, 114] width 8 height 5
click at [269, 137] on span "Ajouter d’autres pièces jointes" at bounding box center [288, 137] width 52 height 4
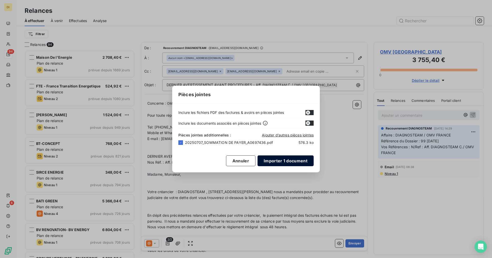
click at [299, 162] on button "Importer 1 document" at bounding box center [285, 160] width 56 height 11
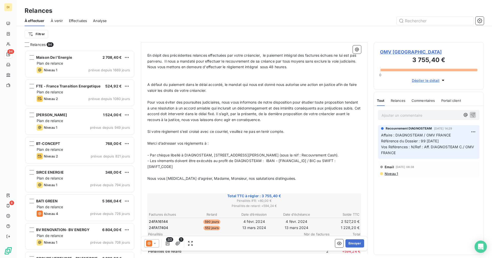
scroll to position [241, 0]
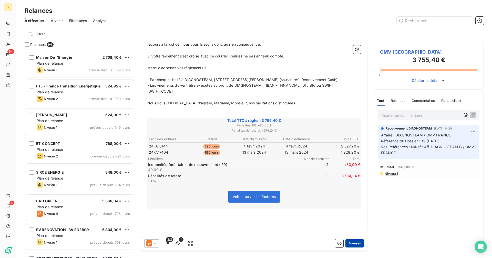
click at [348, 242] on button "Envoyer" at bounding box center [354, 243] width 19 height 8
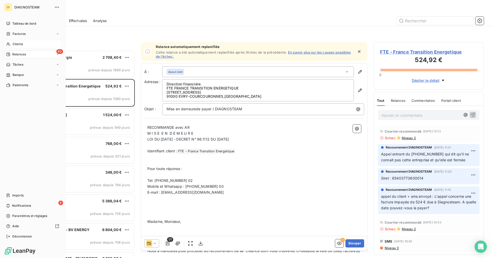
click at [17, 44] on span "Clients" at bounding box center [18, 44] width 10 height 5
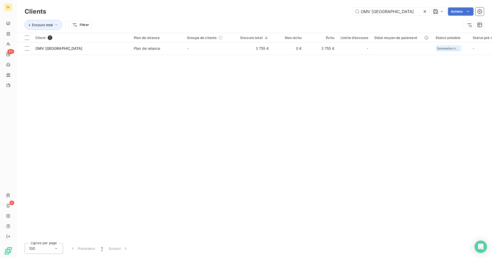
drag, startPoint x: 396, startPoint y: 12, endPoint x: 345, endPoint y: 14, distance: 51.5
click at [356, 14] on input "OMV [GEOGRAPHIC_DATA]" at bounding box center [390, 11] width 77 height 8
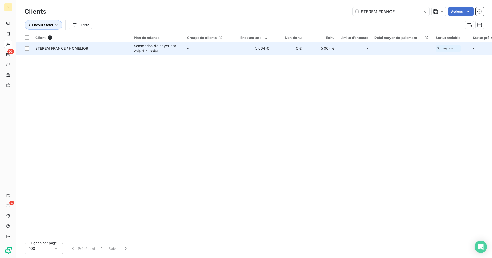
type input "STEREM FRANCE"
click at [169, 48] on div "Sommation de payer par voie d'huissier" at bounding box center [157, 48] width 47 height 10
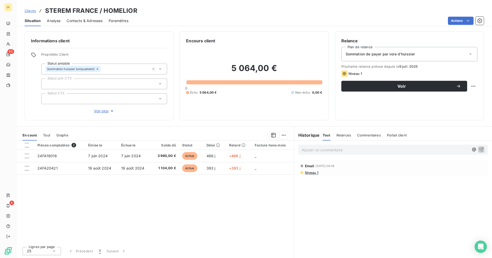
click at [382, 57] on div "Sommation de payer par voie d'huissier" at bounding box center [409, 54] width 136 height 14
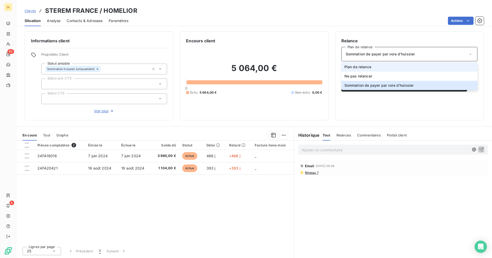
click at [380, 67] on li "Plan de relance" at bounding box center [409, 66] width 136 height 9
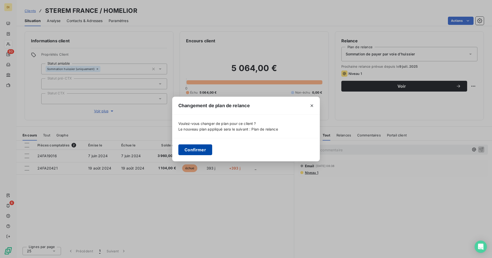
click at [194, 149] on button "Confirmer" at bounding box center [195, 149] width 34 height 11
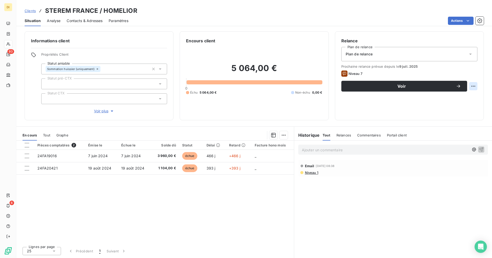
click at [471, 86] on html "DI 93 6 Clients STEREM FRANCE / HOMELIOR Situation Analyse Contacts & Adresses …" at bounding box center [246, 129] width 492 height 258
click at [457, 97] on div "Replanifier cette action" at bounding box center [452, 97] width 46 height 8
select select "8"
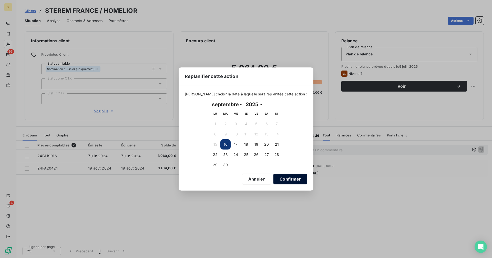
click at [281, 181] on button "Confirmer" at bounding box center [290, 178] width 34 height 11
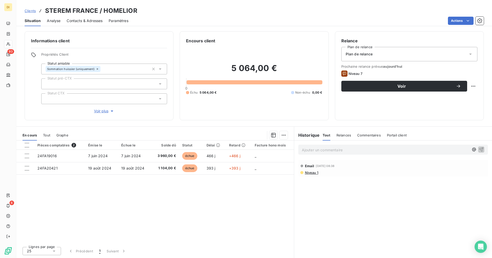
click at [84, 22] on span "Contacts & Adresses" at bounding box center [85, 20] width 36 height 5
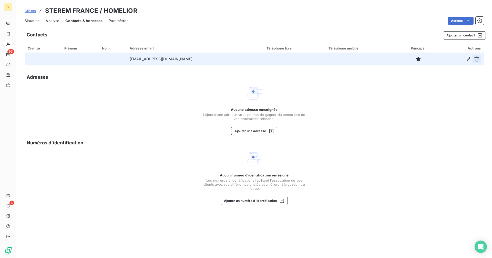
click at [477, 58] on icon "button" at bounding box center [476, 58] width 5 height 5
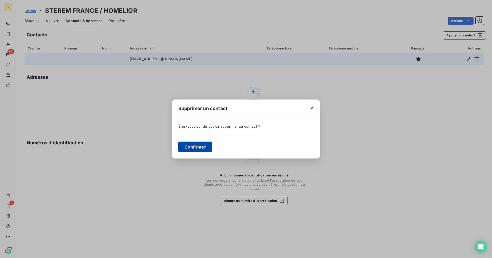
click at [193, 148] on button "Confirmer" at bounding box center [195, 146] width 34 height 11
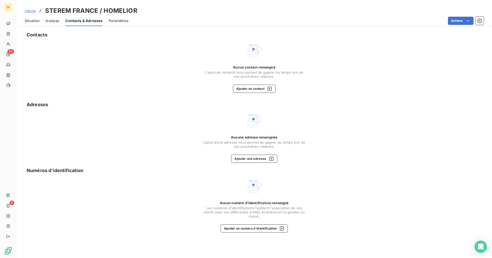
click at [35, 17] on div "Situation" at bounding box center [32, 20] width 15 height 11
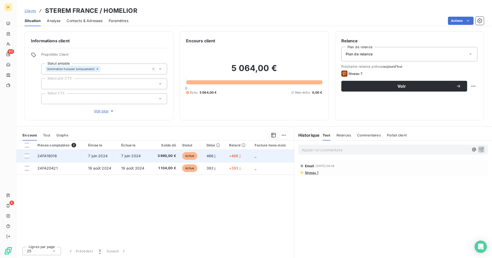
click at [69, 156] on td "24FA19016" at bounding box center [59, 156] width 51 height 12
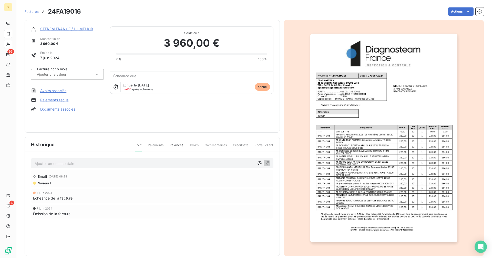
click at [67, 11] on h3 "24FA19016" at bounding box center [64, 11] width 33 height 9
copy h3 "24FA19016"
click at [65, 31] on link "STEREM FRANCE / HOMELIOR" at bounding box center [66, 29] width 53 height 4
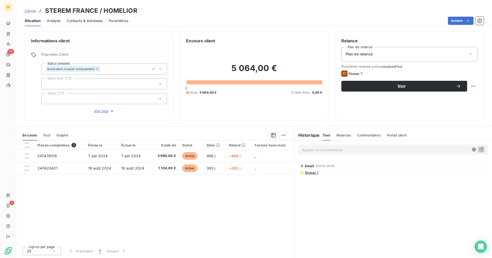
click at [92, 20] on span "Contacts & Adresses" at bounding box center [85, 20] width 36 height 5
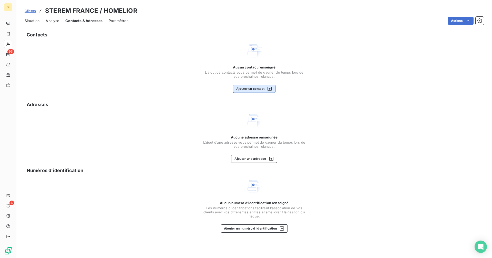
click at [257, 90] on button "Ajouter un contact" at bounding box center [254, 89] width 43 height 8
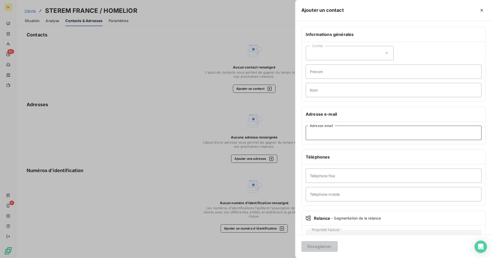
click at [330, 131] on input "Adresse email" at bounding box center [394, 133] width 176 height 14
paste input "[PERSON_NAME][EMAIL_ADDRESS][DOMAIN_NAME]"
type input "[PERSON_NAME][EMAIL_ADDRESS][DOMAIN_NAME]"
click at [316, 246] on button "Enregistrer" at bounding box center [319, 246] width 36 height 11
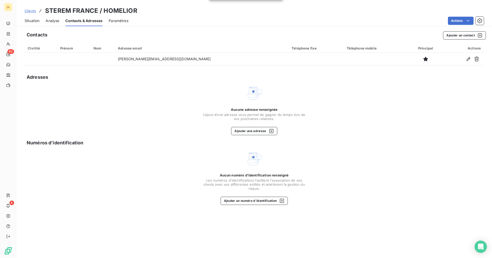
click at [34, 24] on div "Situation" at bounding box center [32, 20] width 15 height 11
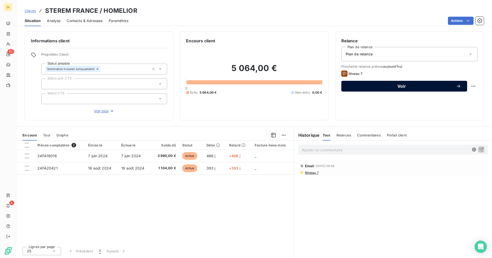
click at [400, 85] on span "Voir" at bounding box center [401, 86] width 108 height 4
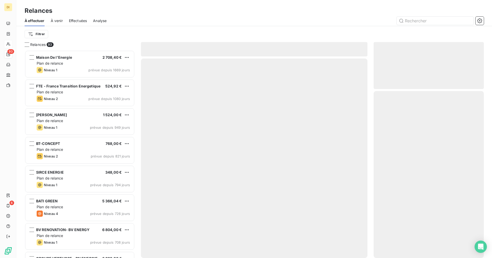
scroll to position [204, 106]
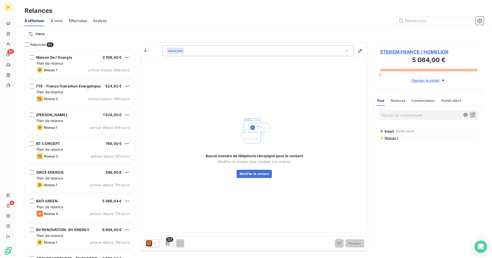
click at [152, 242] on icon at bounding box center [149, 243] width 6 height 6
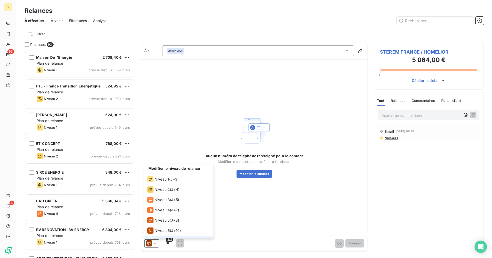
scroll to position [8, 0]
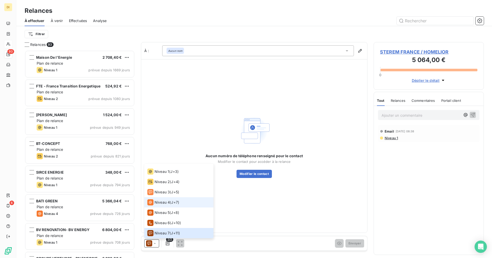
click at [167, 202] on span "Niveau 4" at bounding box center [161, 202] width 15 height 5
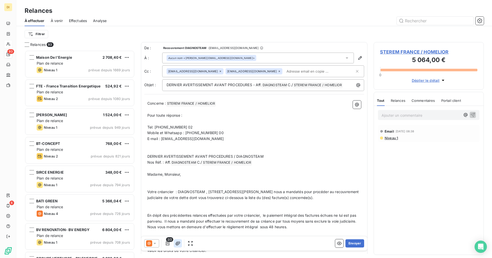
click at [178, 245] on icon "button" at bounding box center [177, 243] width 5 height 4
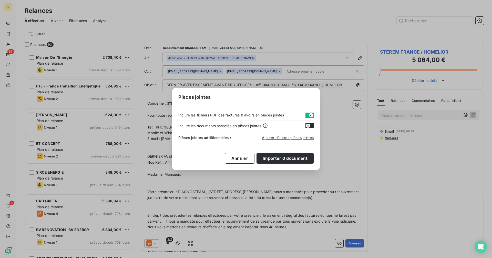
click at [307, 113] on button "button" at bounding box center [309, 114] width 8 height 5
click at [289, 139] on span "Ajouter d’autres pièces jointes" at bounding box center [288, 137] width 52 height 4
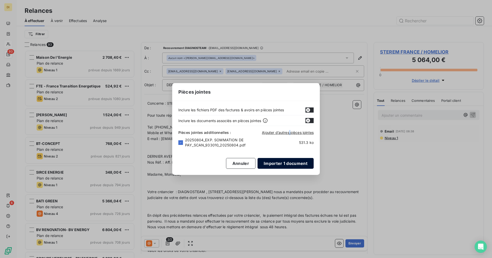
click at [273, 164] on button "Importer 1 document" at bounding box center [285, 163] width 56 height 11
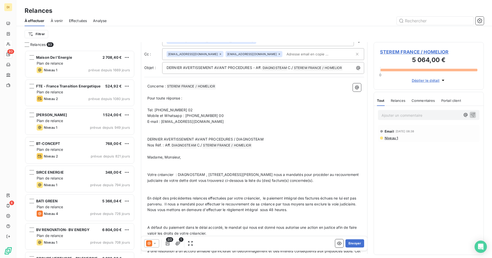
scroll to position [0, 0]
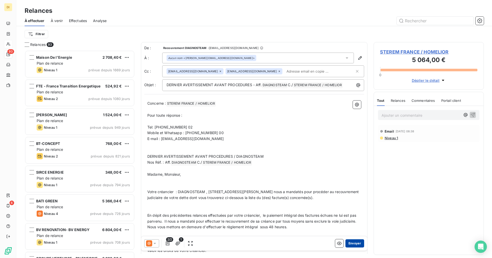
click at [347, 243] on button "Envoyer" at bounding box center [354, 243] width 19 height 8
